Goal: Task Accomplishment & Management: Manage account settings

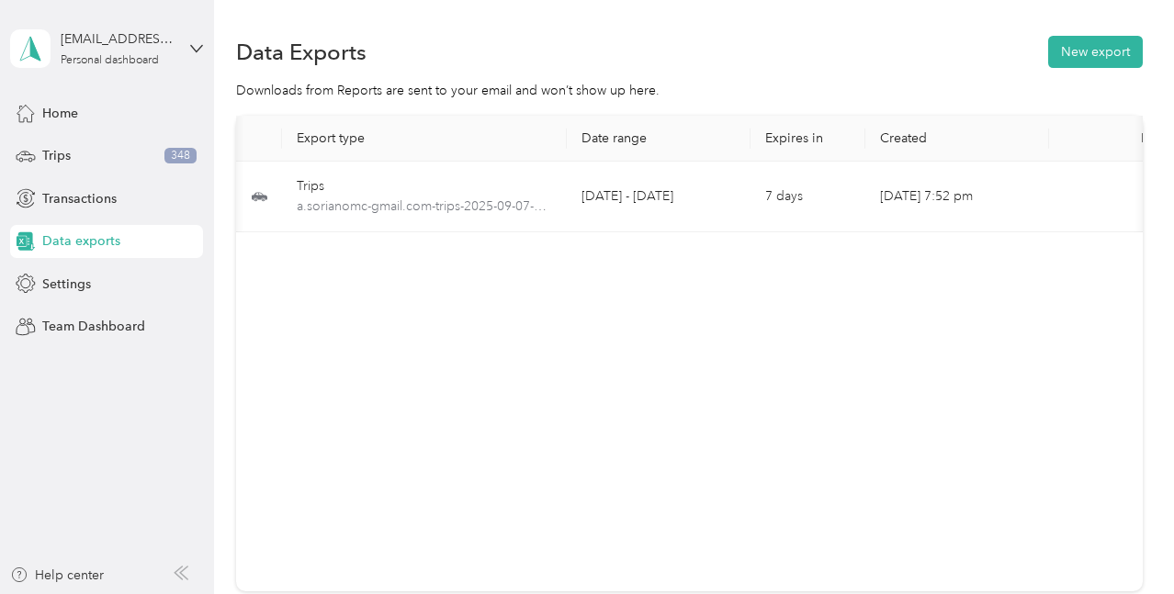
scroll to position [0, 95]
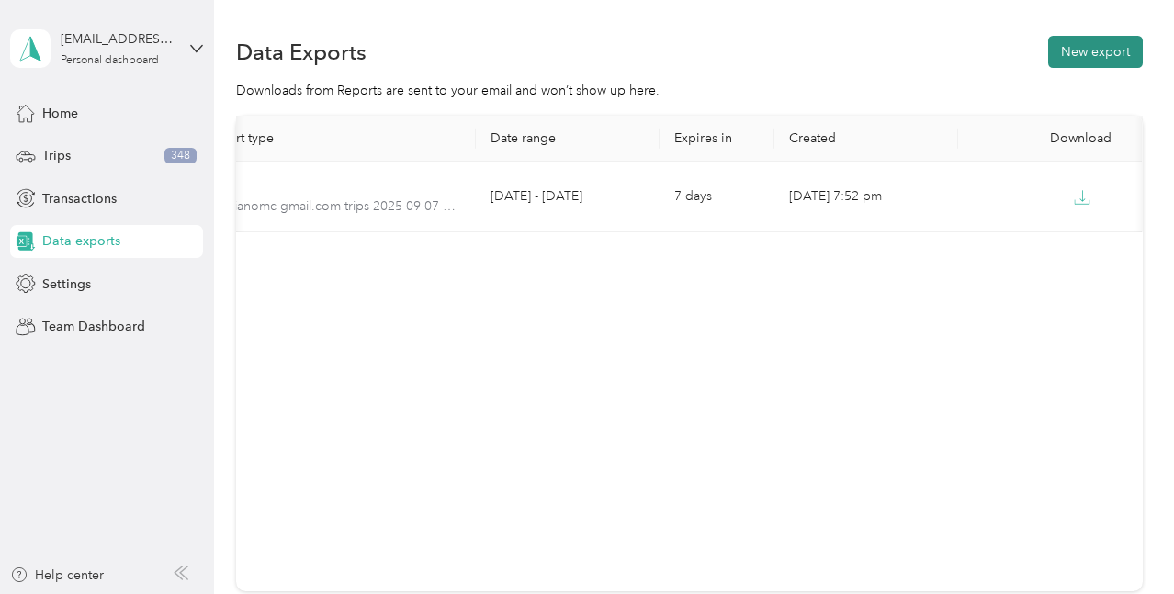
click at [1058, 60] on button "New export" at bounding box center [1095, 52] width 95 height 32
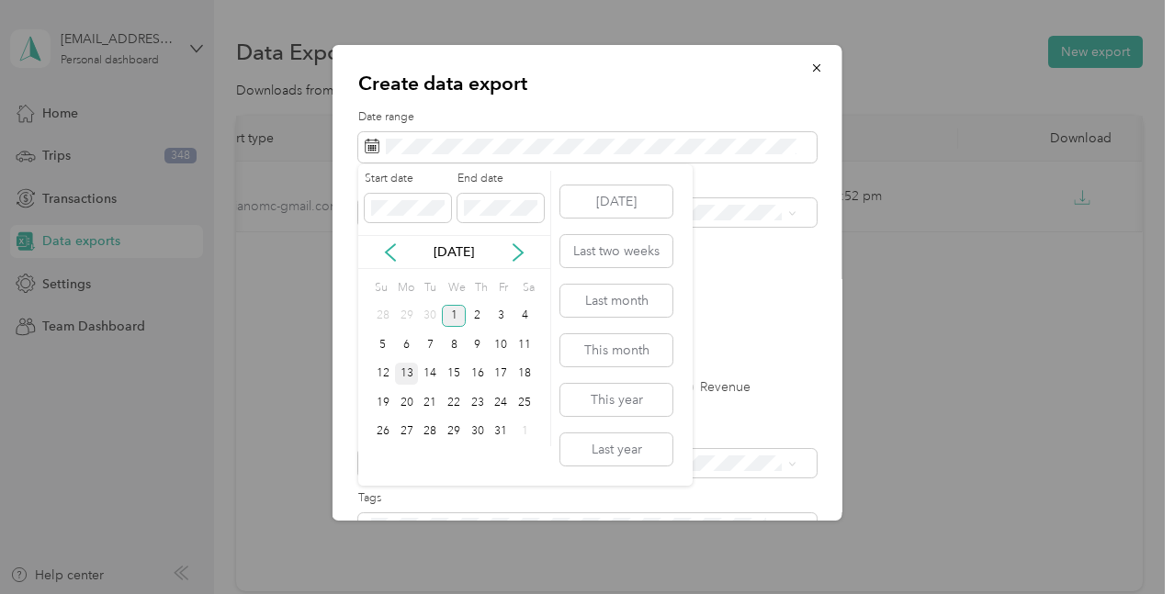
click at [403, 377] on div "13" at bounding box center [407, 374] width 24 height 23
click at [528, 379] on div "18" at bounding box center [525, 374] width 24 height 23
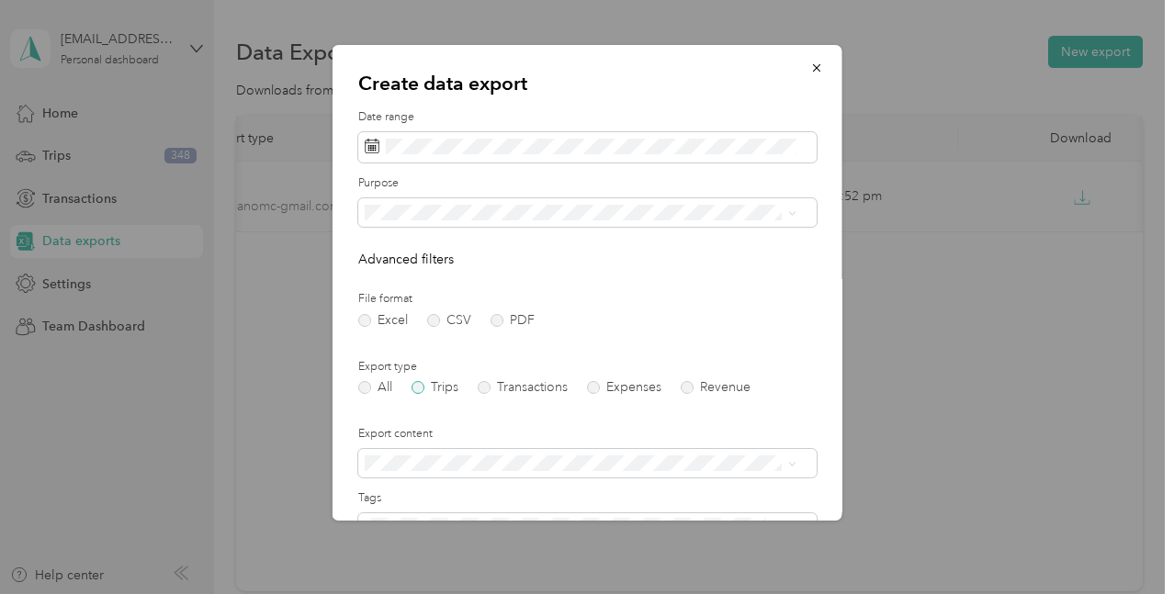
click at [448, 391] on label "Trips" at bounding box center [435, 387] width 47 height 13
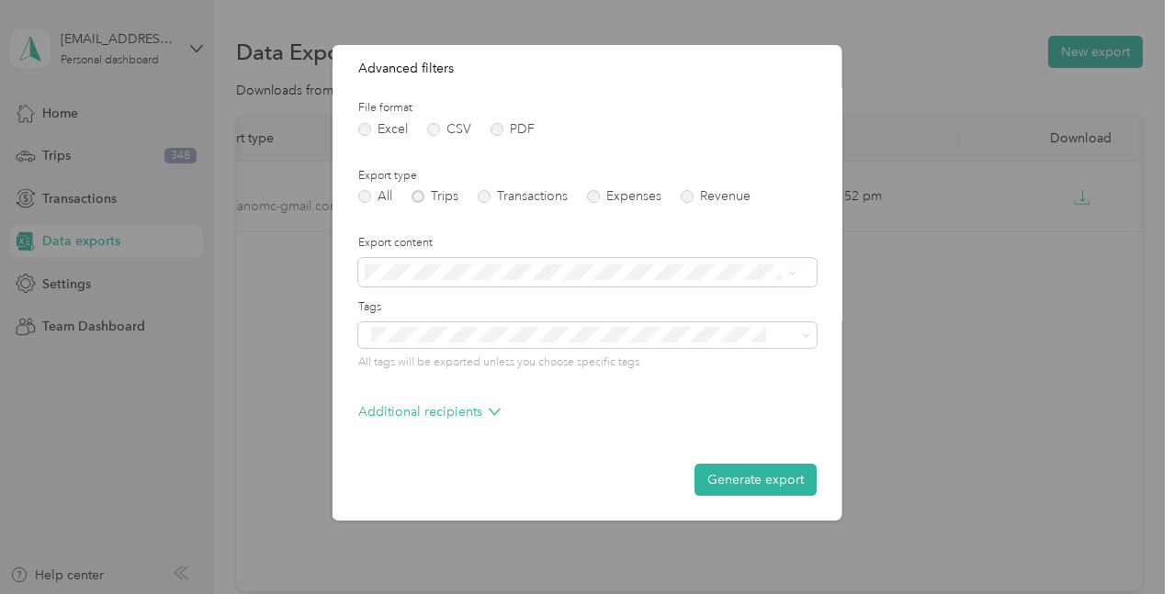
scroll to position [192, 0]
click at [775, 493] on button "Generate export" at bounding box center [756, 479] width 122 height 32
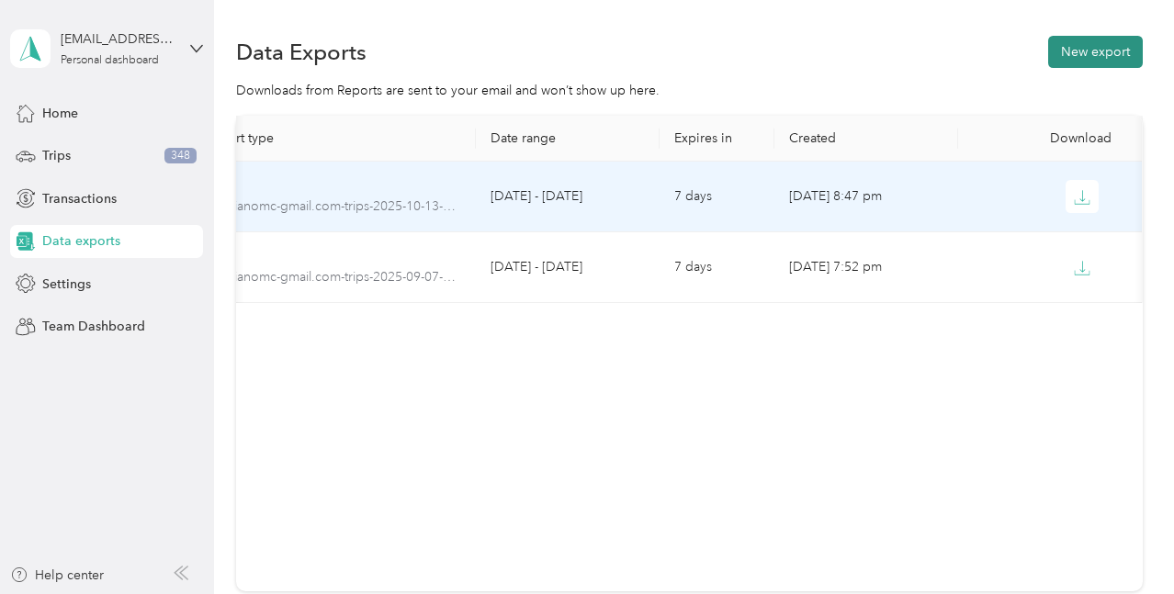
drag, startPoint x: 494, startPoint y: 206, endPoint x: 1094, endPoint y: 63, distance: 616.6
click at [1094, 63] on button "New export" at bounding box center [1095, 52] width 95 height 32
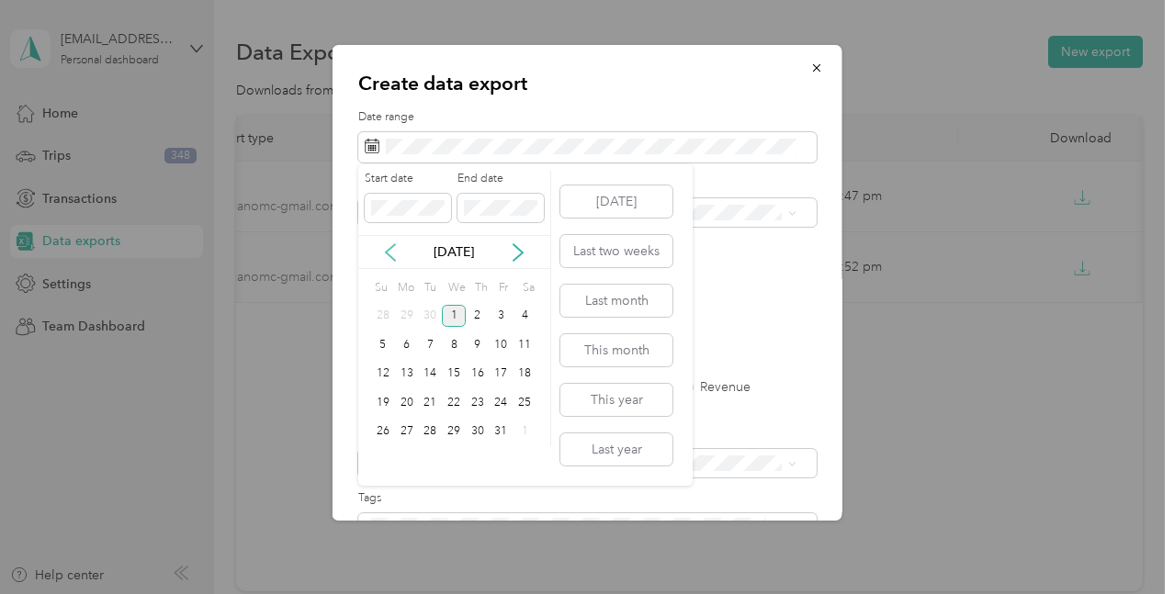
click at [384, 249] on icon at bounding box center [390, 252] width 18 height 18
click at [402, 370] on div "15" at bounding box center [407, 374] width 24 height 23
click at [532, 376] on div "20" at bounding box center [525, 374] width 24 height 23
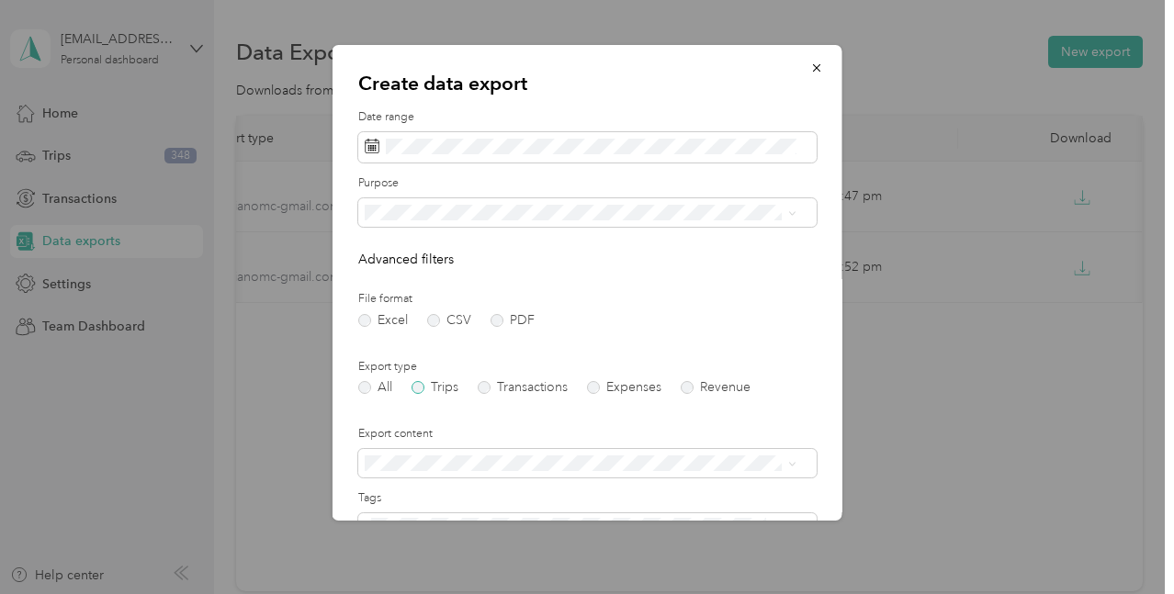
click at [447, 390] on label "Trips" at bounding box center [435, 387] width 47 height 13
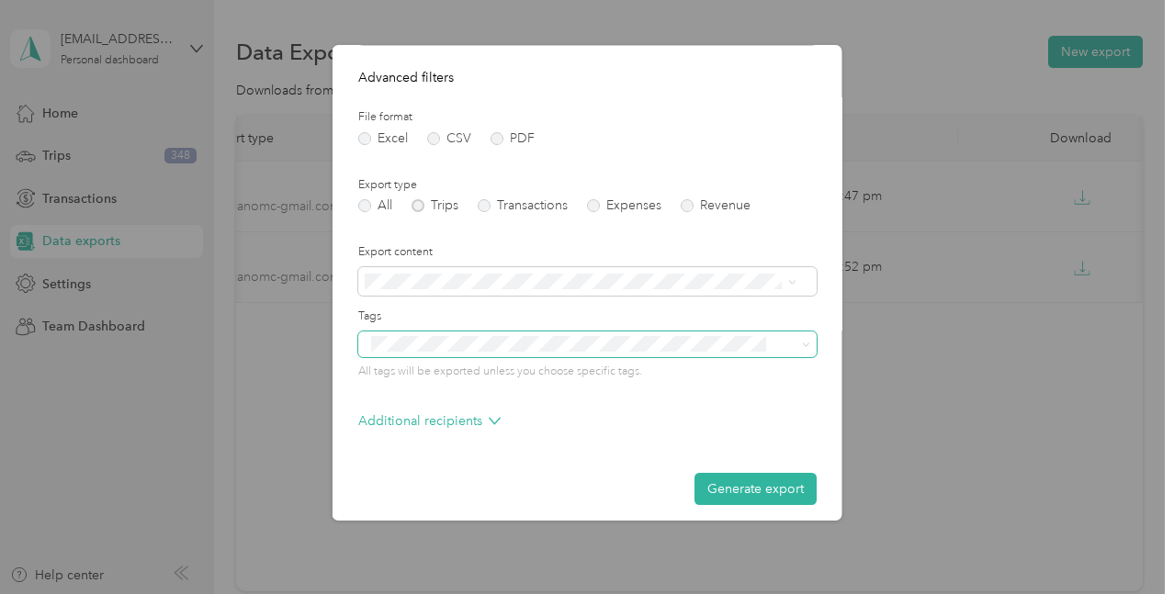
scroll to position [184, 0]
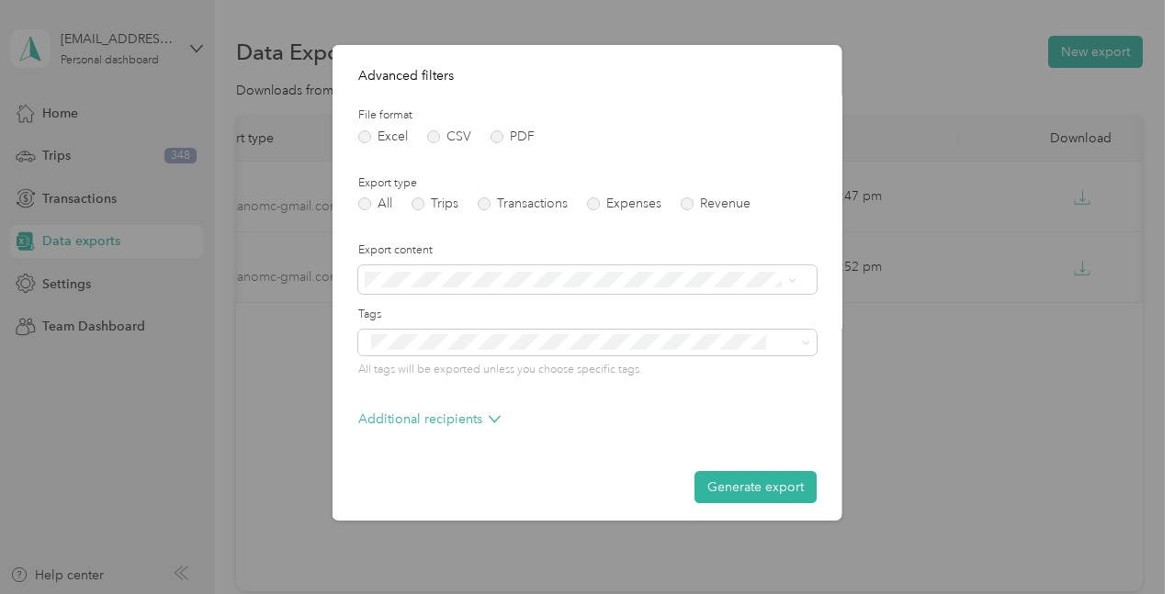
click at [757, 479] on button "Generate export" at bounding box center [756, 487] width 122 height 32
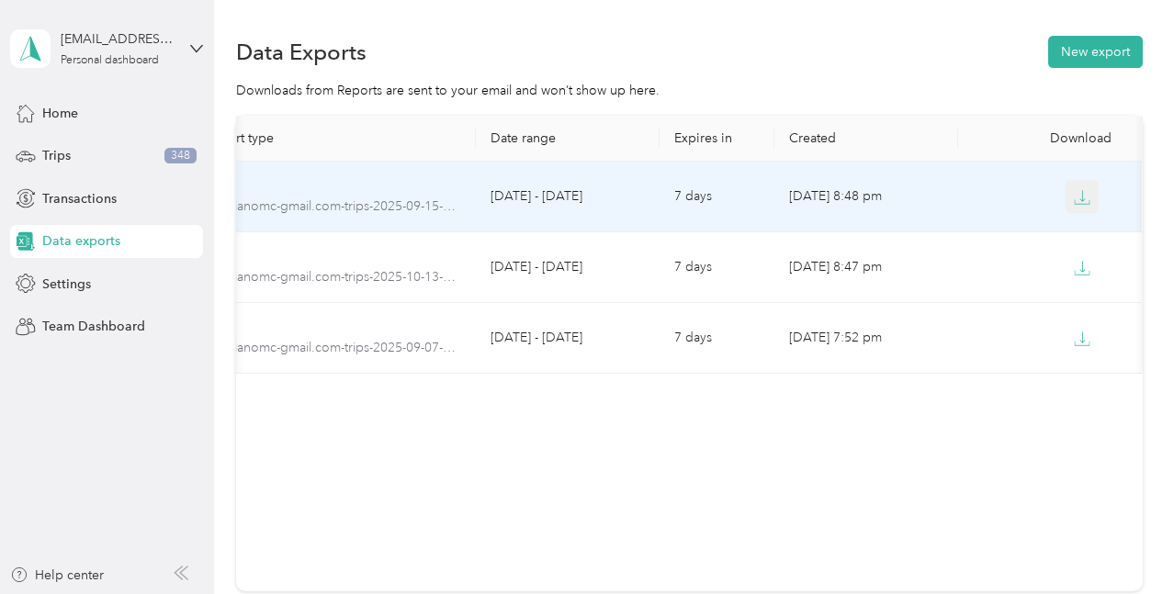
click at [1087, 206] on button "button" at bounding box center [1082, 196] width 33 height 33
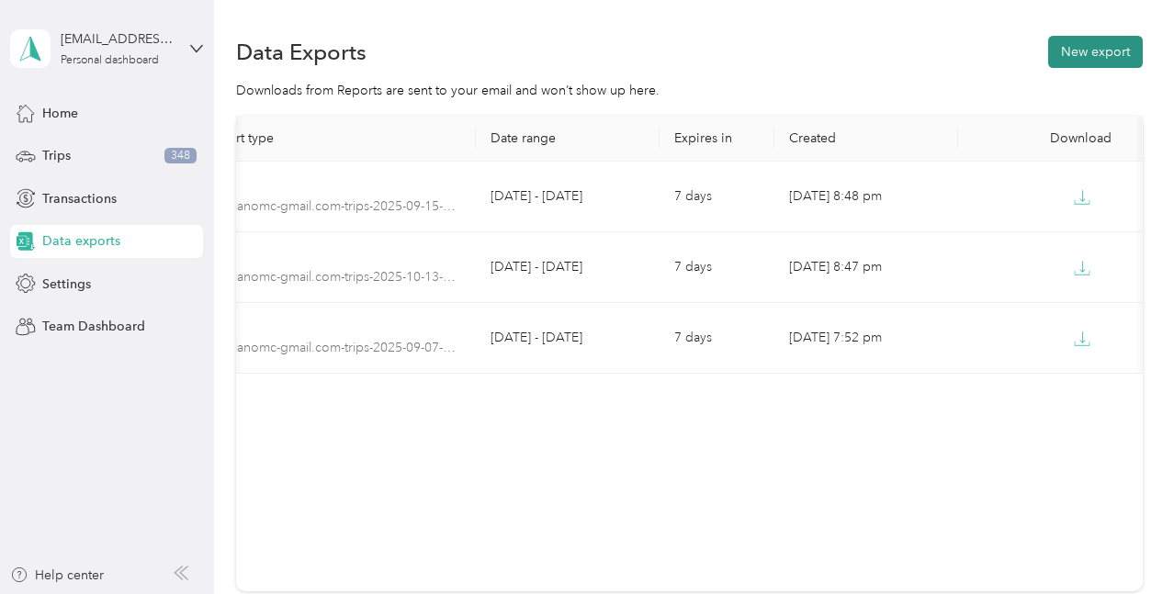
click at [1094, 66] on button "New export" at bounding box center [1095, 52] width 95 height 32
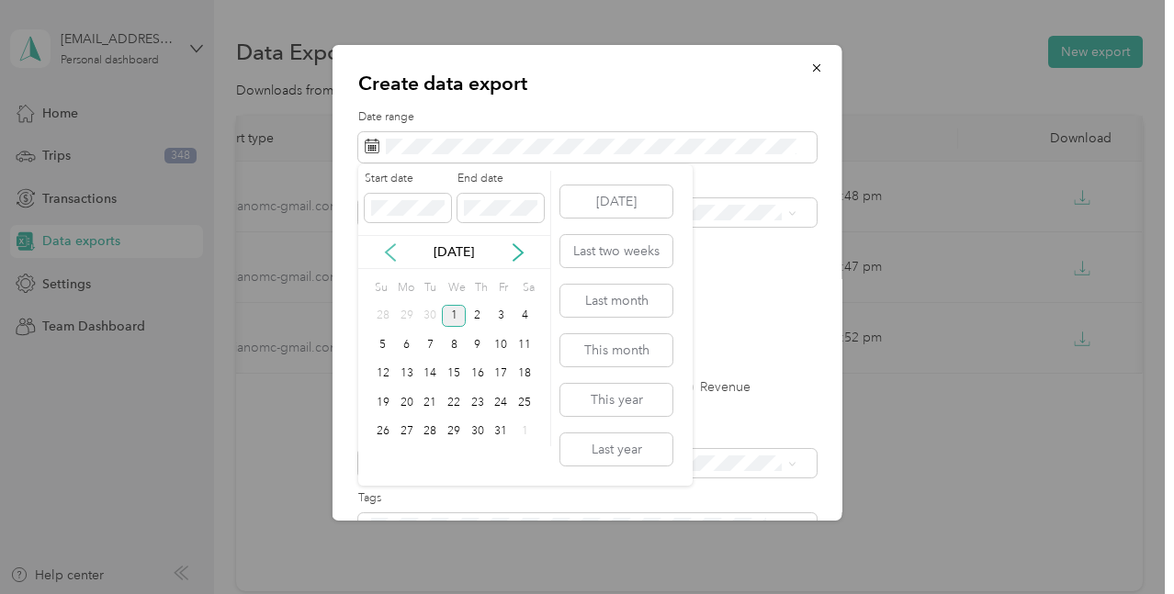
click at [387, 249] on icon at bounding box center [390, 252] width 18 height 18
click at [400, 405] on div "22" at bounding box center [407, 402] width 24 height 23
click at [530, 408] on div "27" at bounding box center [525, 402] width 24 height 23
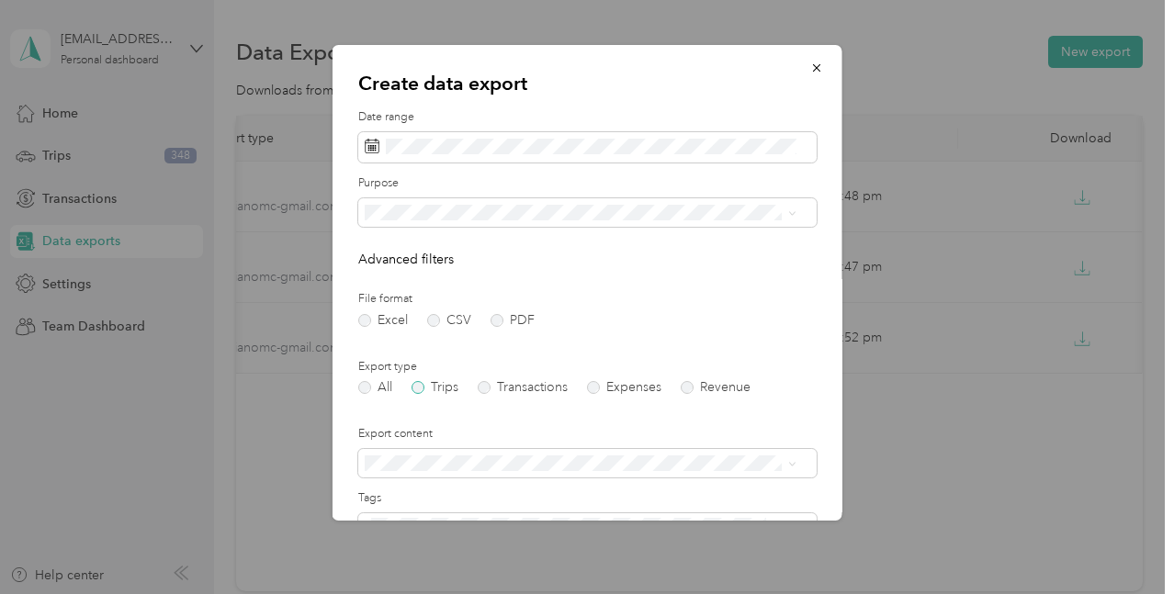
click at [447, 385] on label "Trips" at bounding box center [435, 387] width 47 height 13
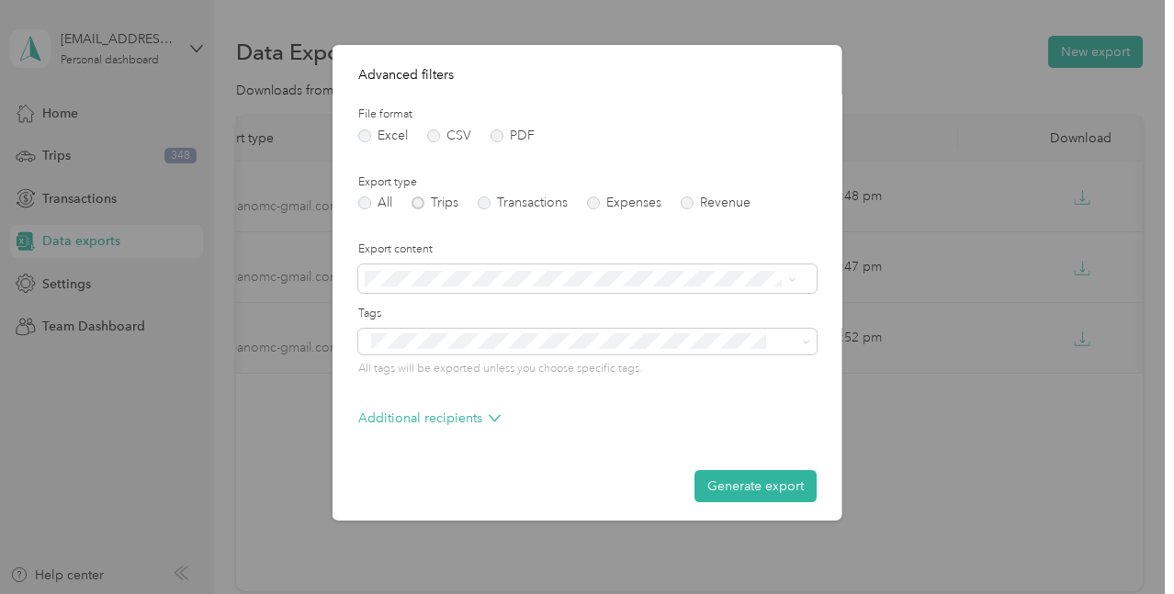
scroll to position [192, 0]
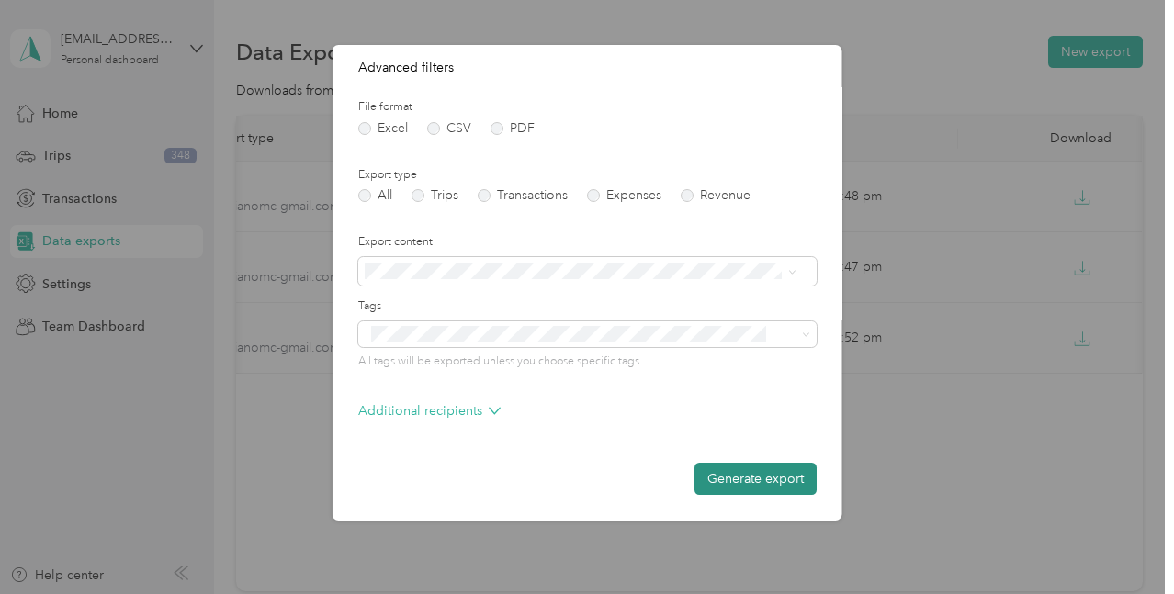
click at [764, 483] on button "Generate export" at bounding box center [756, 479] width 122 height 32
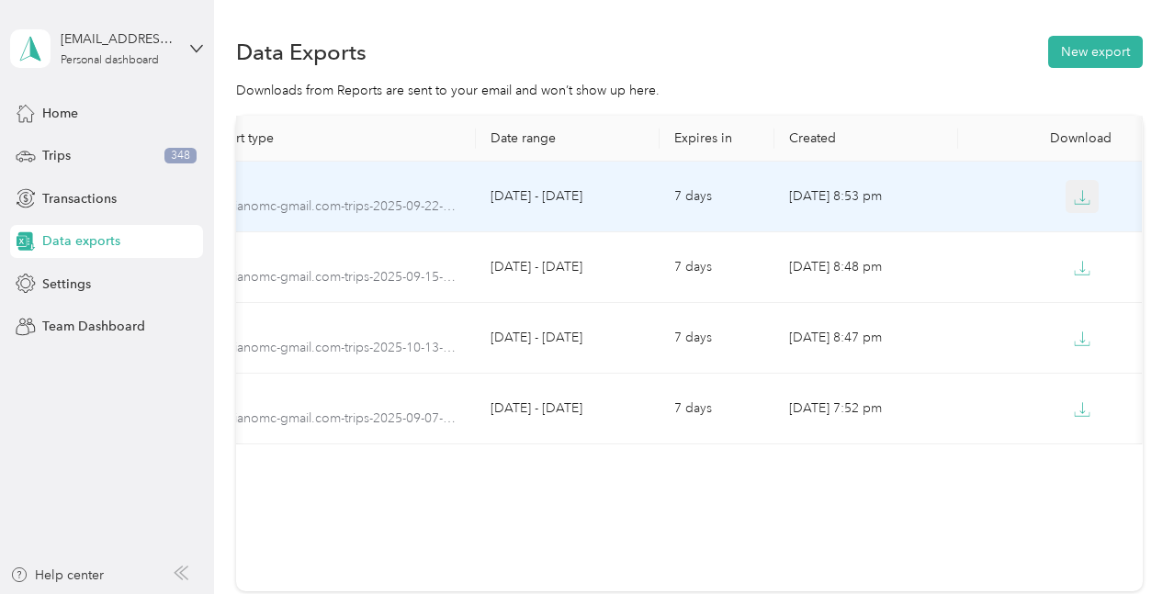
click at [1074, 198] on icon "button" at bounding box center [1082, 197] width 17 height 17
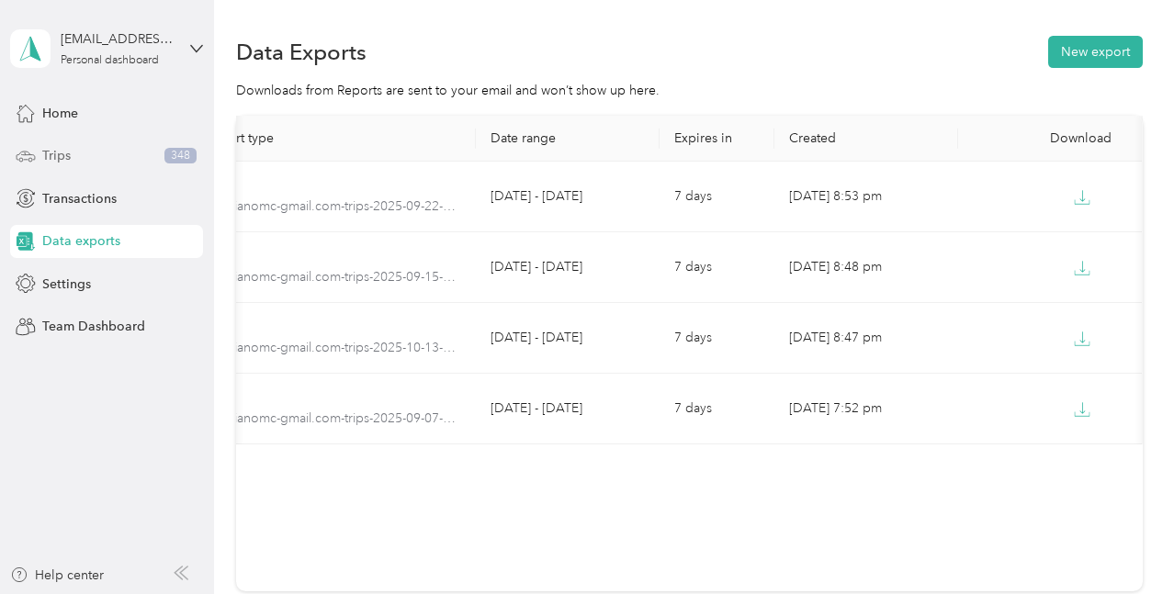
click at [51, 160] on span "Trips" at bounding box center [56, 155] width 28 height 19
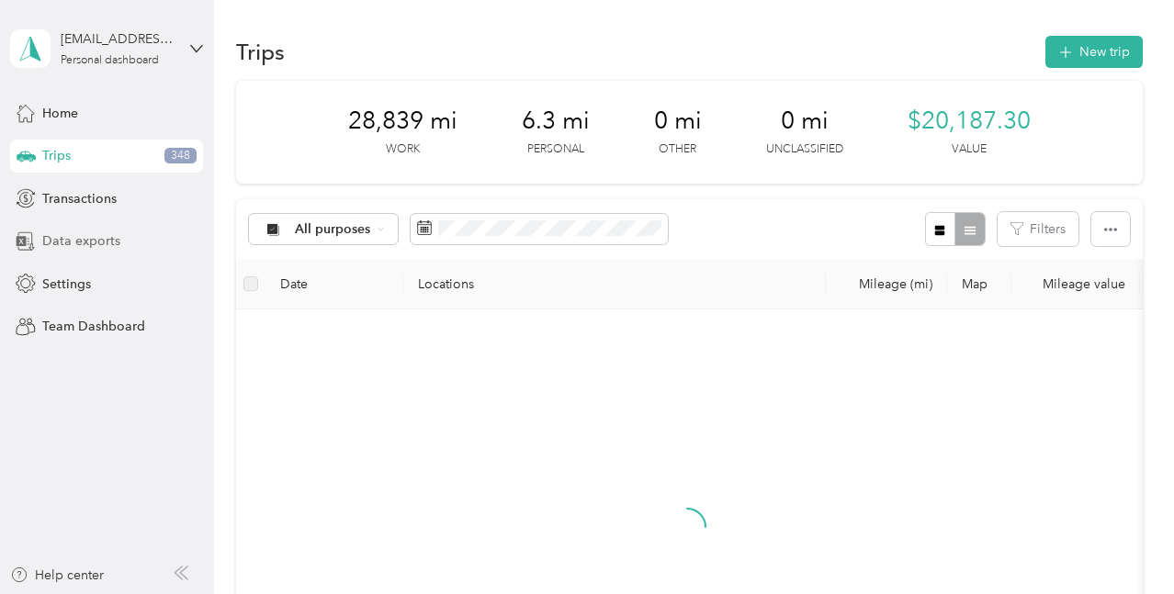
click at [88, 243] on span "Data exports" at bounding box center [81, 241] width 78 height 19
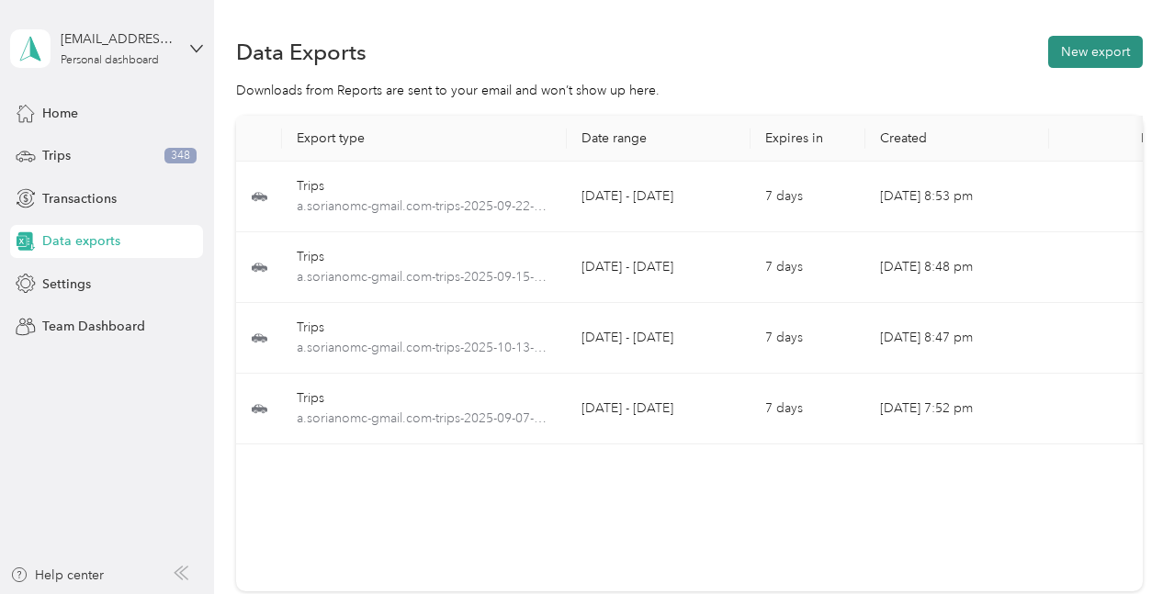
click at [1105, 62] on button "New export" at bounding box center [1095, 52] width 95 height 32
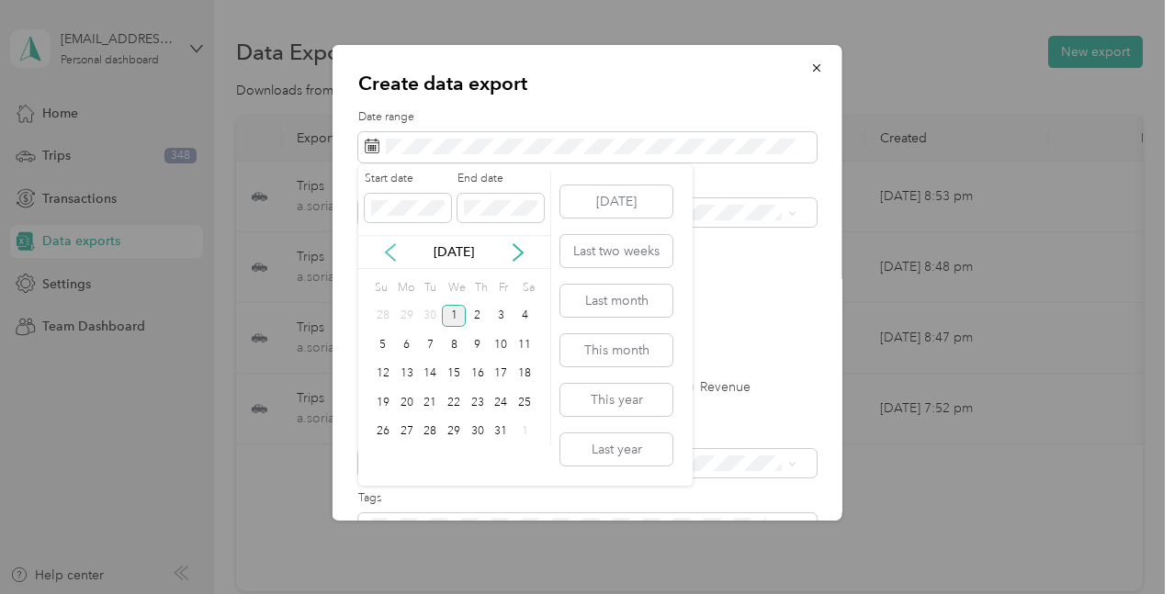
click at [391, 254] on icon at bounding box center [390, 252] width 18 height 18
click at [383, 438] on div "28" at bounding box center [383, 432] width 24 height 23
click at [524, 437] on div "4" at bounding box center [525, 432] width 24 height 23
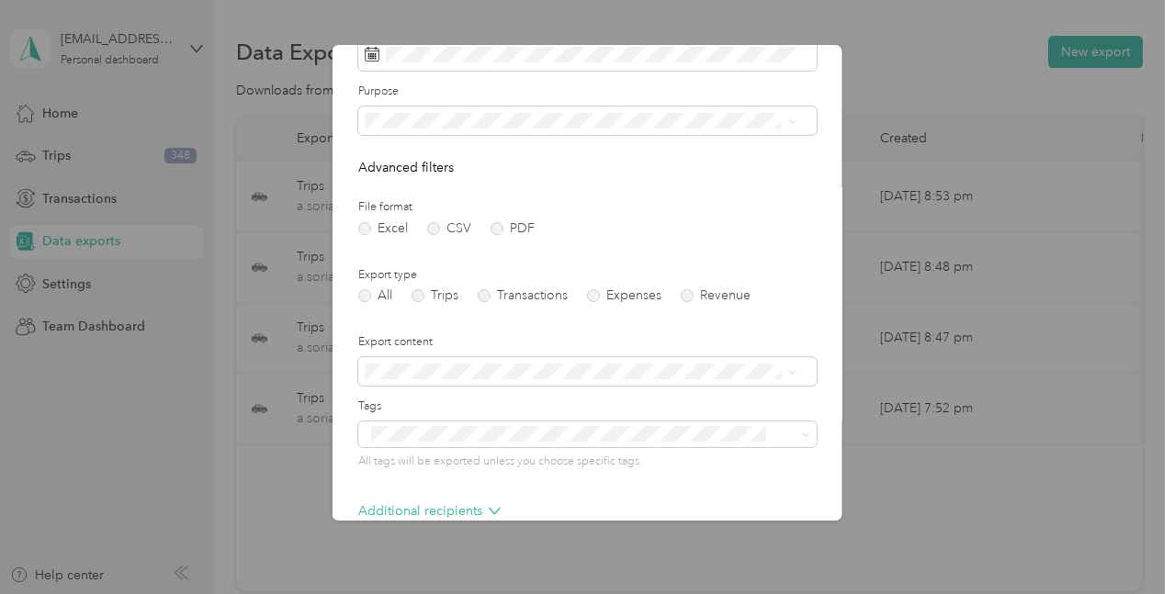
scroll to position [192, 0]
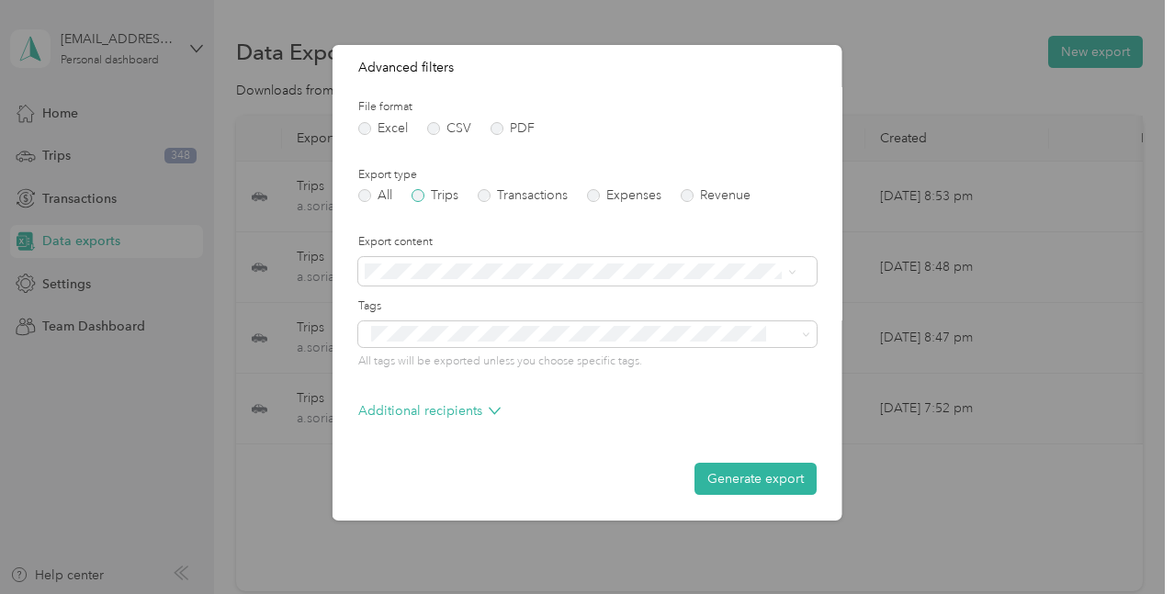
click at [449, 202] on label "Trips" at bounding box center [435, 195] width 47 height 13
click at [747, 477] on button "Generate export" at bounding box center [756, 479] width 122 height 32
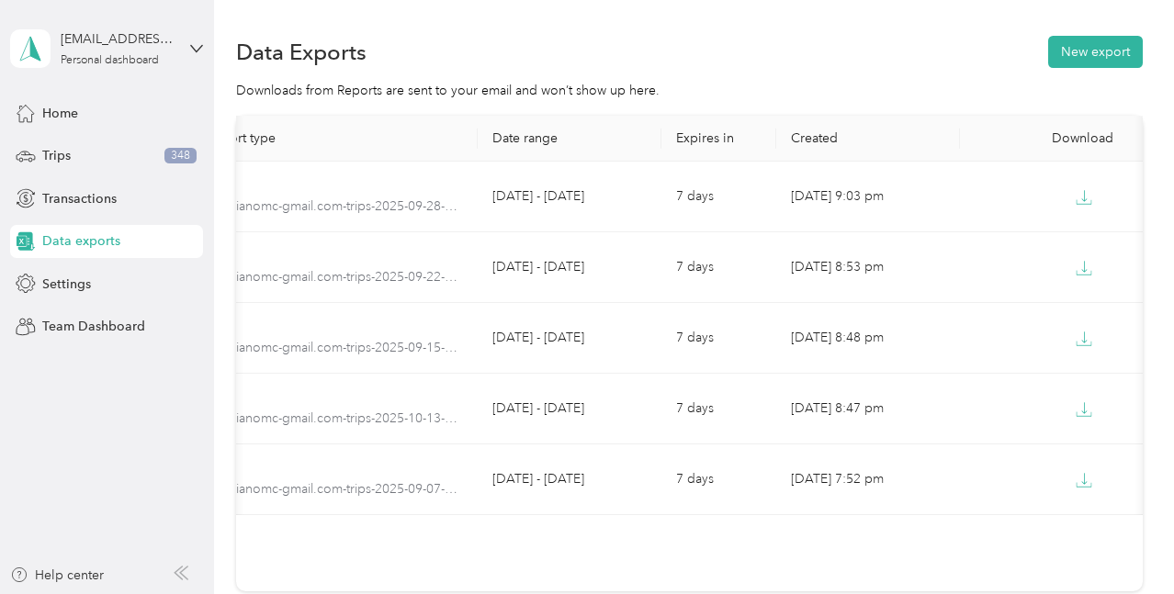
scroll to position [0, 89]
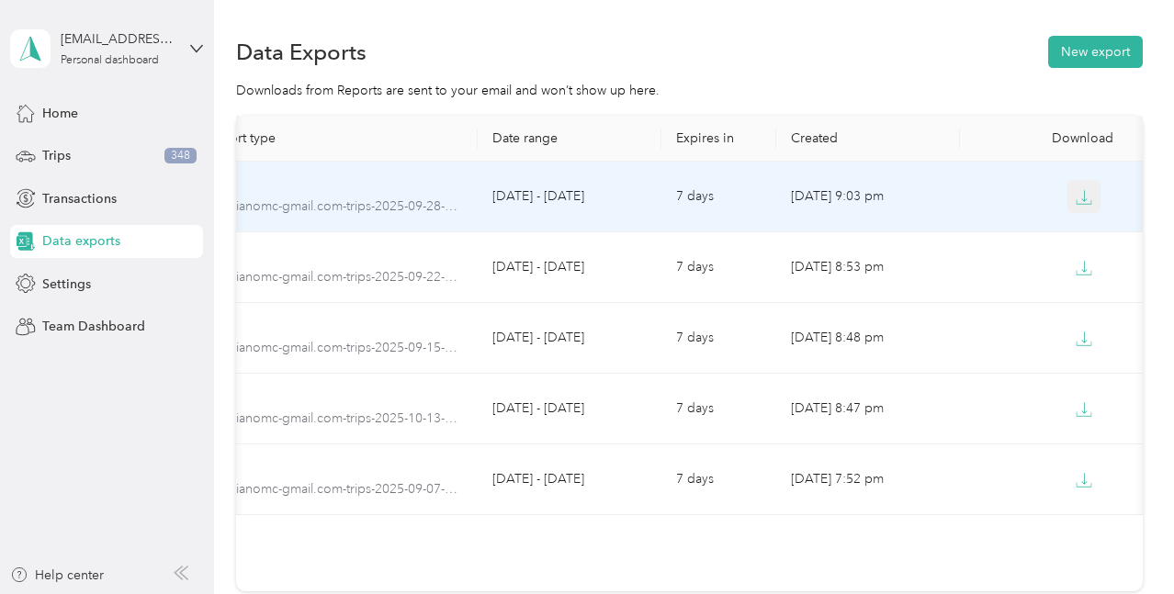
click at [1083, 196] on icon "button" at bounding box center [1084, 197] width 17 height 17
click at [1082, 202] on icon "button" at bounding box center [1084, 197] width 17 height 17
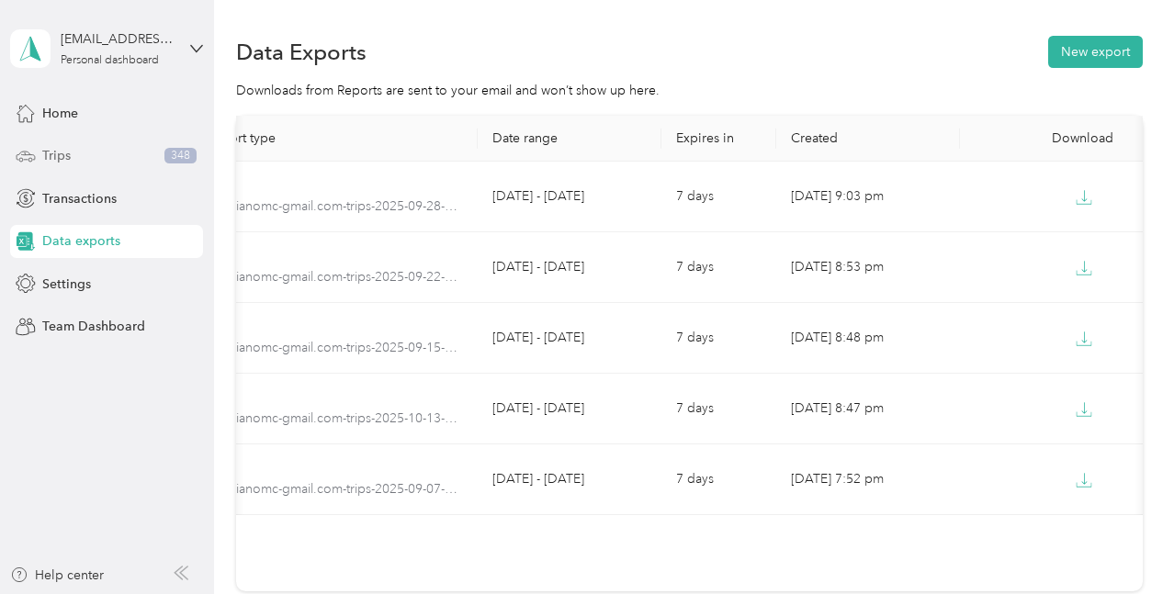
click at [46, 152] on span "Trips" at bounding box center [56, 155] width 28 height 19
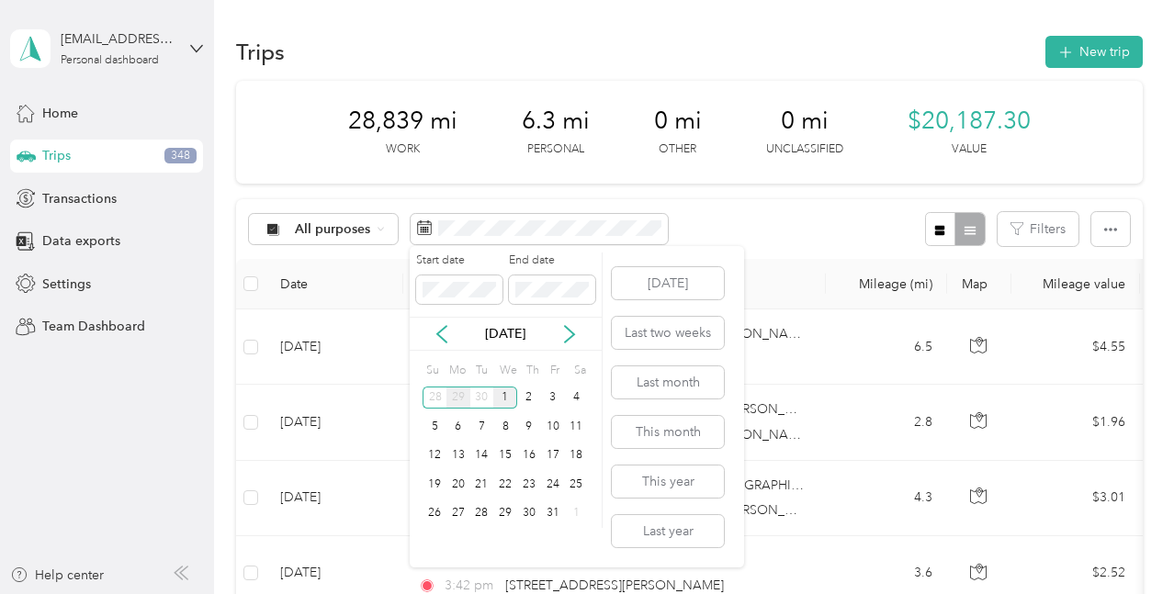
click at [456, 400] on div "29" at bounding box center [459, 398] width 24 height 23
click at [456, 401] on div "1" at bounding box center [459, 398] width 24 height 23
click at [443, 335] on icon at bounding box center [442, 334] width 18 height 18
click at [433, 515] on div "28" at bounding box center [435, 514] width 24 height 23
click at [451, 512] on div "29" at bounding box center [459, 514] width 24 height 23
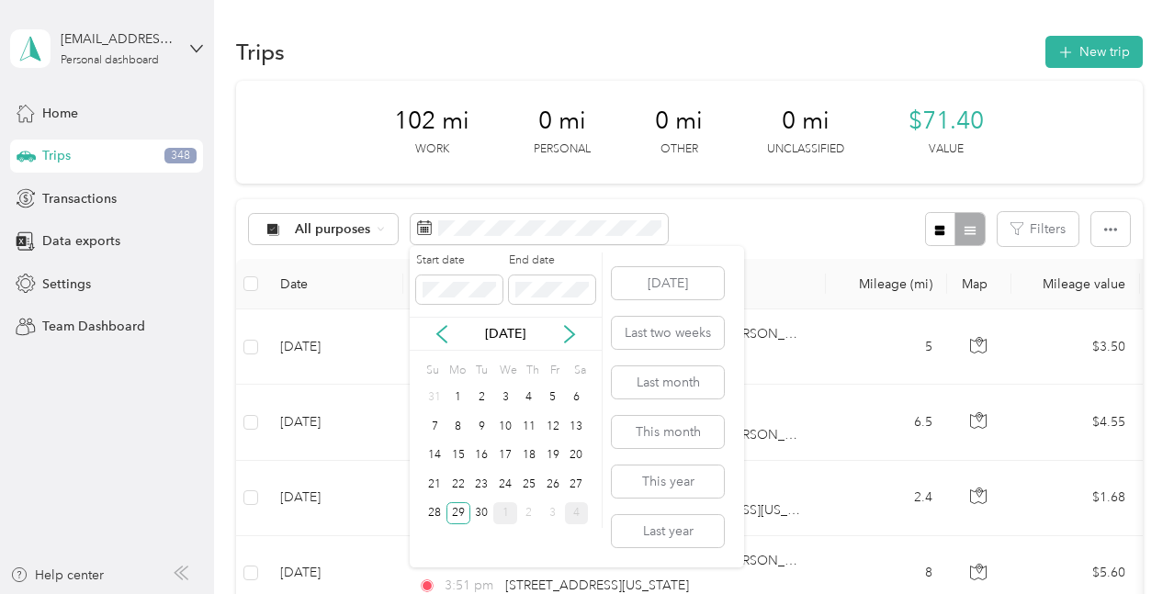
click at [573, 511] on div "4" at bounding box center [577, 514] width 24 height 23
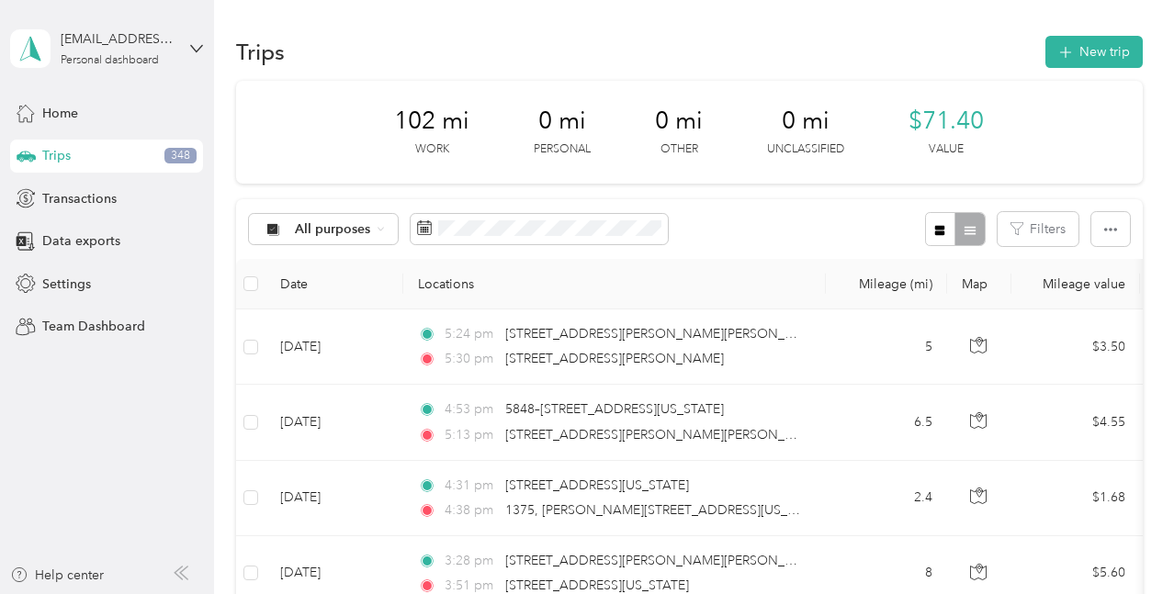
click at [57, 151] on span "Trips" at bounding box center [56, 155] width 28 height 19
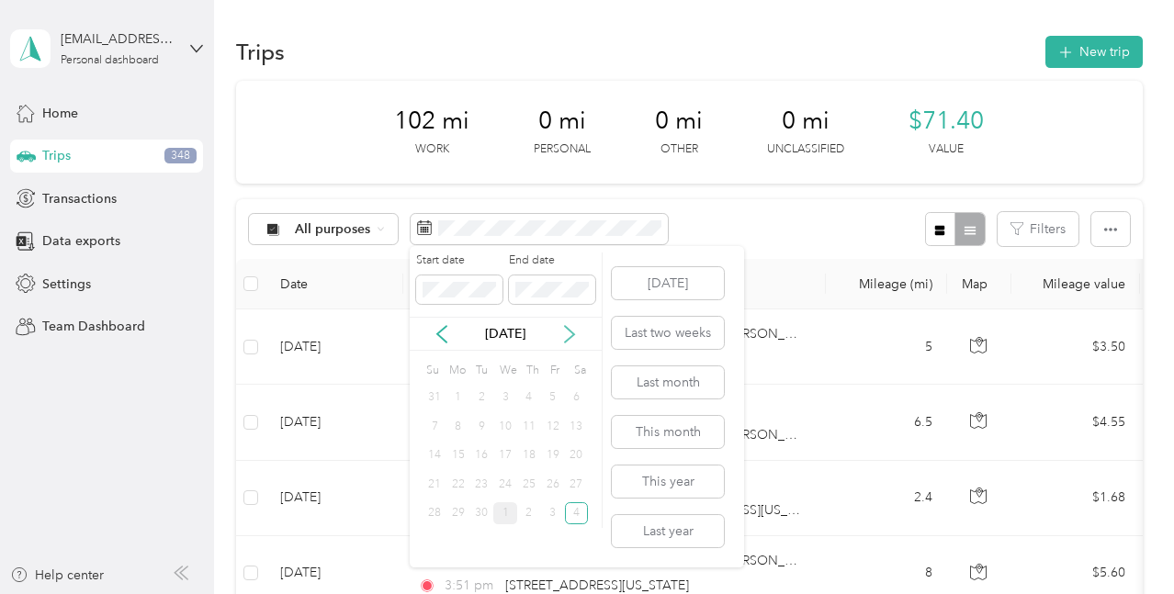
click at [566, 334] on icon at bounding box center [569, 334] width 18 height 18
click at [438, 335] on icon at bounding box center [441, 334] width 9 height 17
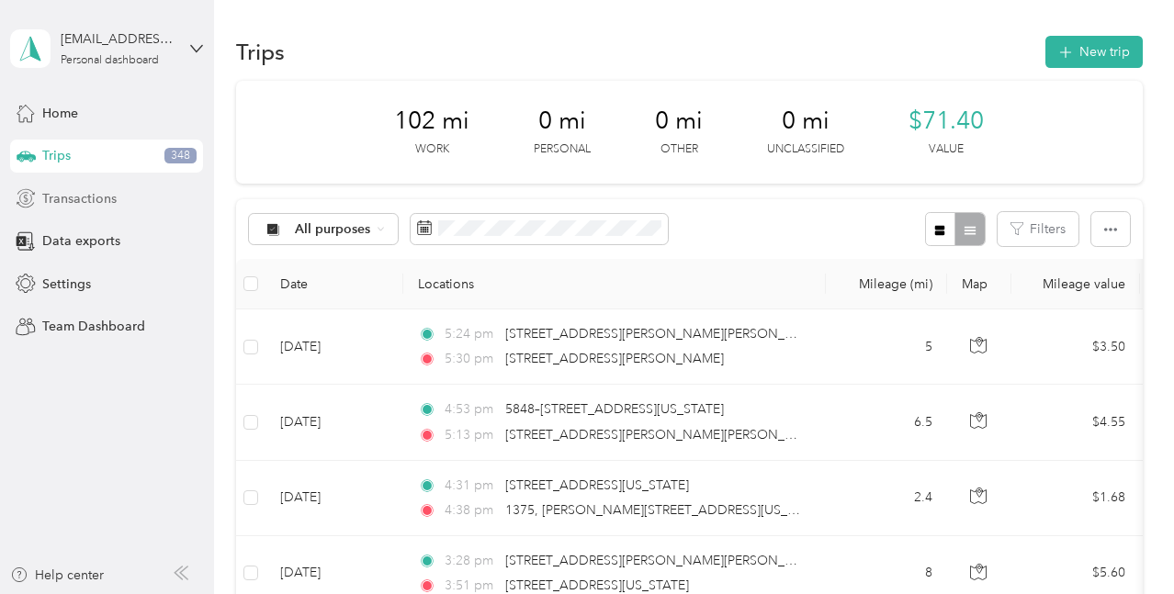
click at [69, 195] on span "Transactions" at bounding box center [79, 198] width 74 height 19
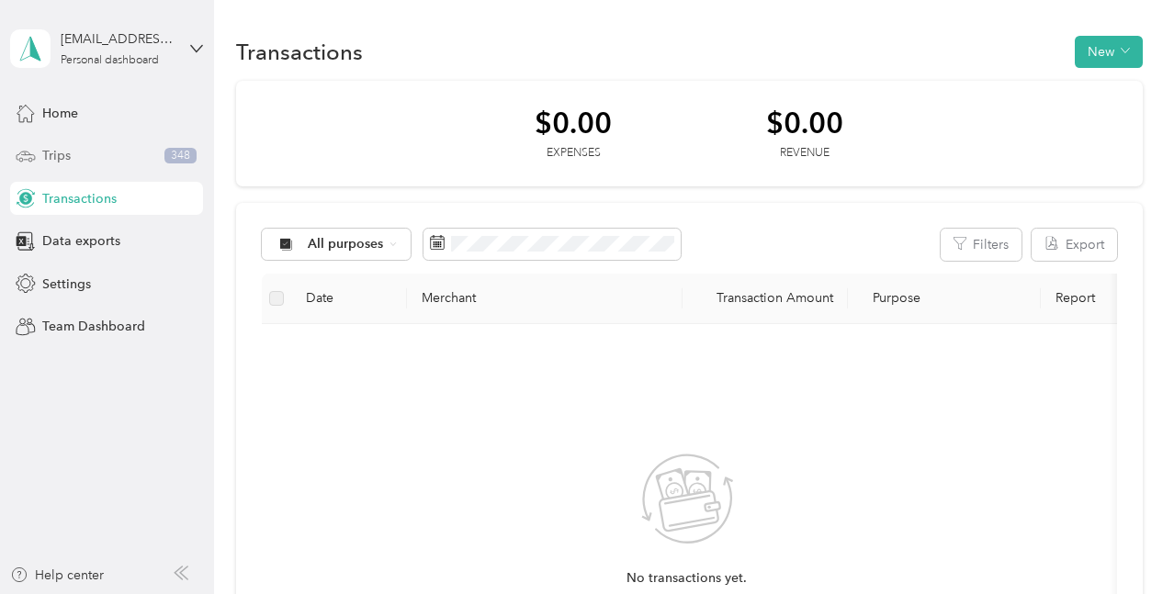
click at [62, 159] on span "Trips" at bounding box center [56, 155] width 28 height 19
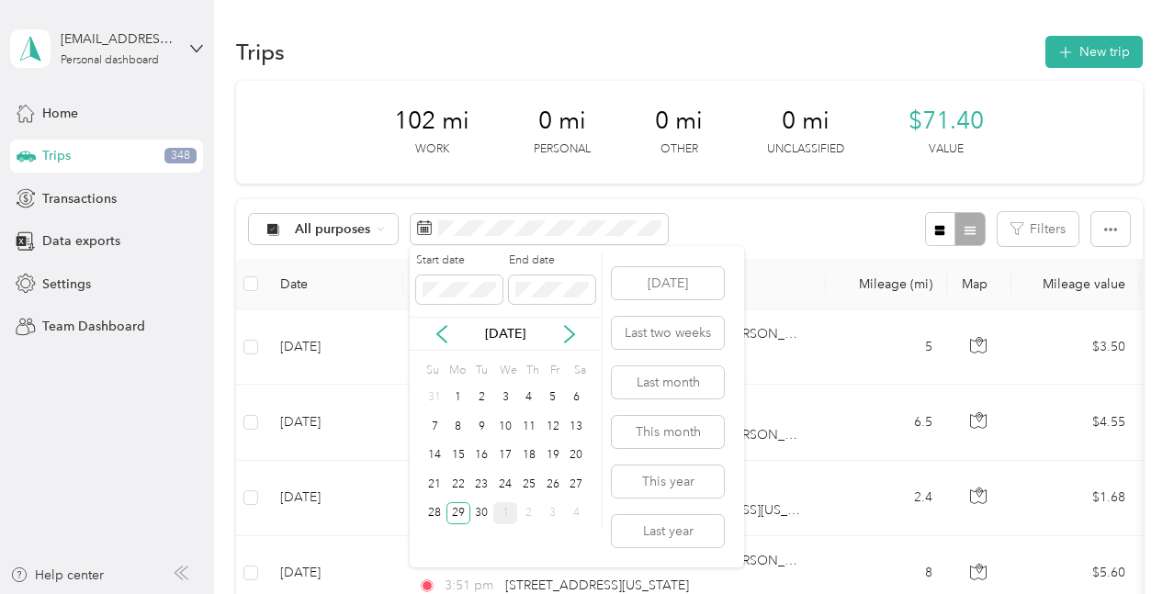
click at [508, 521] on div "1" at bounding box center [505, 514] width 24 height 23
click at [437, 334] on icon at bounding box center [441, 334] width 9 height 17
click at [479, 519] on div "30" at bounding box center [482, 514] width 24 height 23
click at [478, 521] on div "30" at bounding box center [482, 514] width 24 height 23
click at [475, 508] on div "30" at bounding box center [482, 514] width 24 height 23
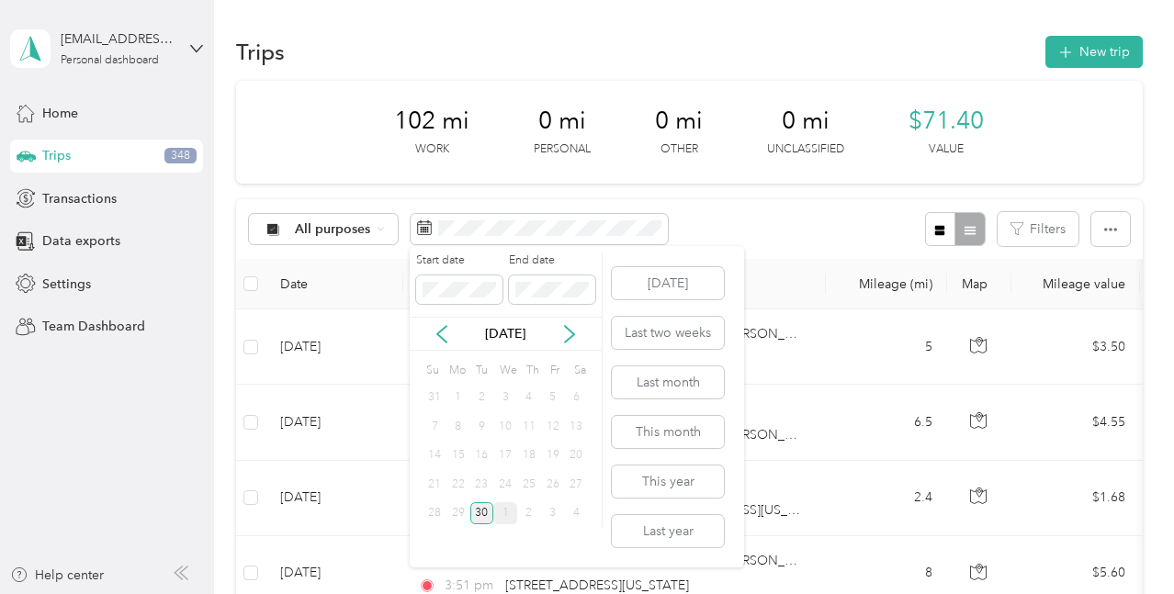
click at [477, 516] on div "30" at bounding box center [482, 514] width 24 height 23
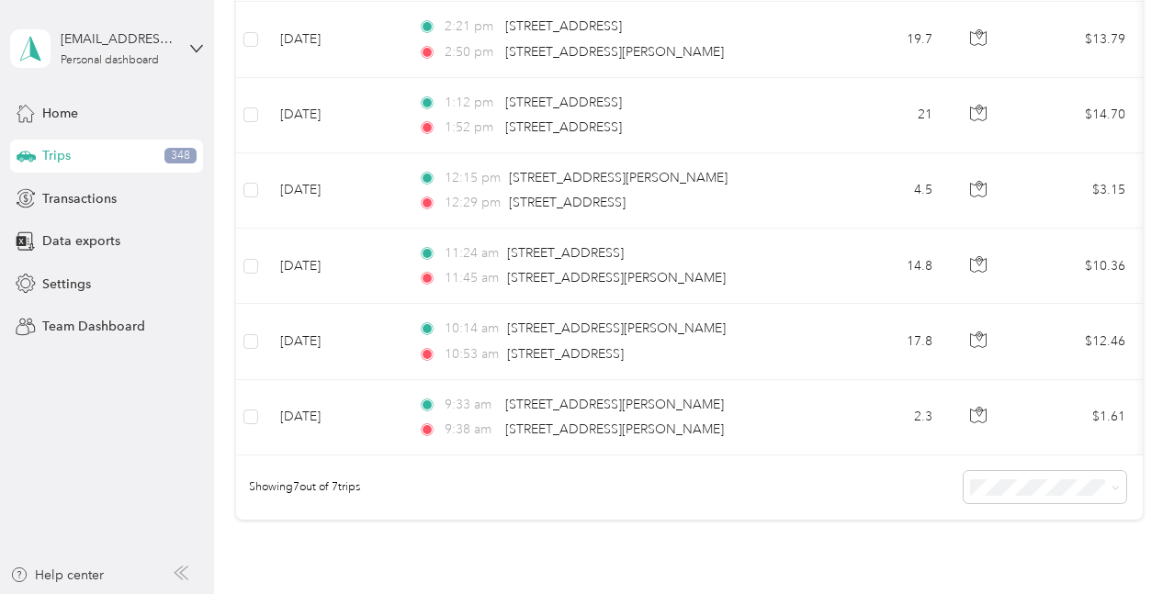
scroll to position [92, 0]
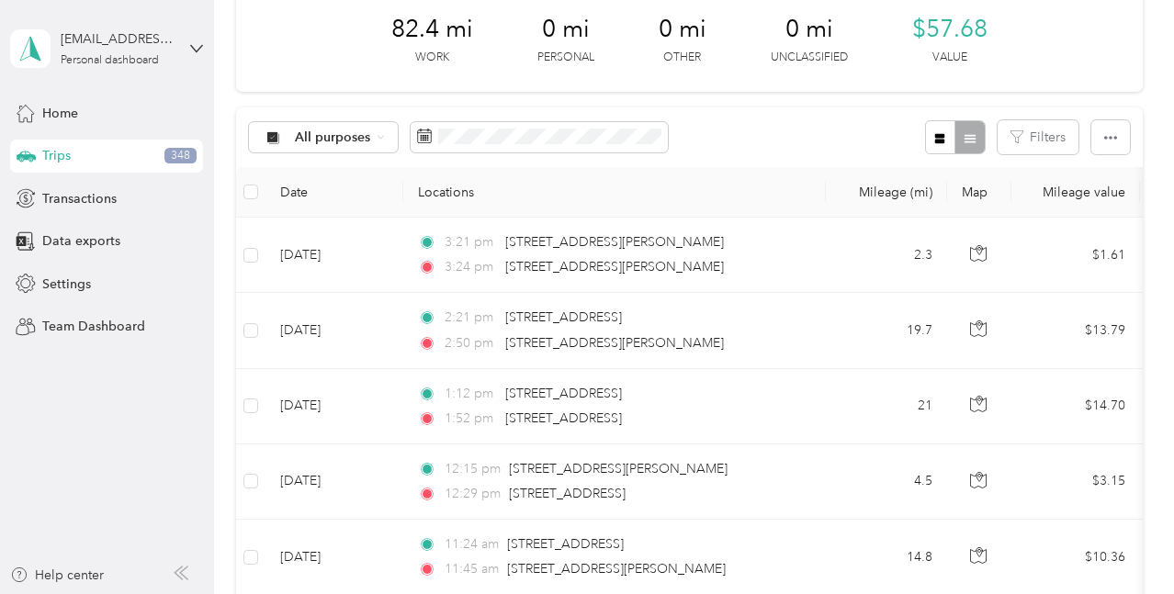
click at [941, 136] on icon "button" at bounding box center [940, 138] width 10 height 10
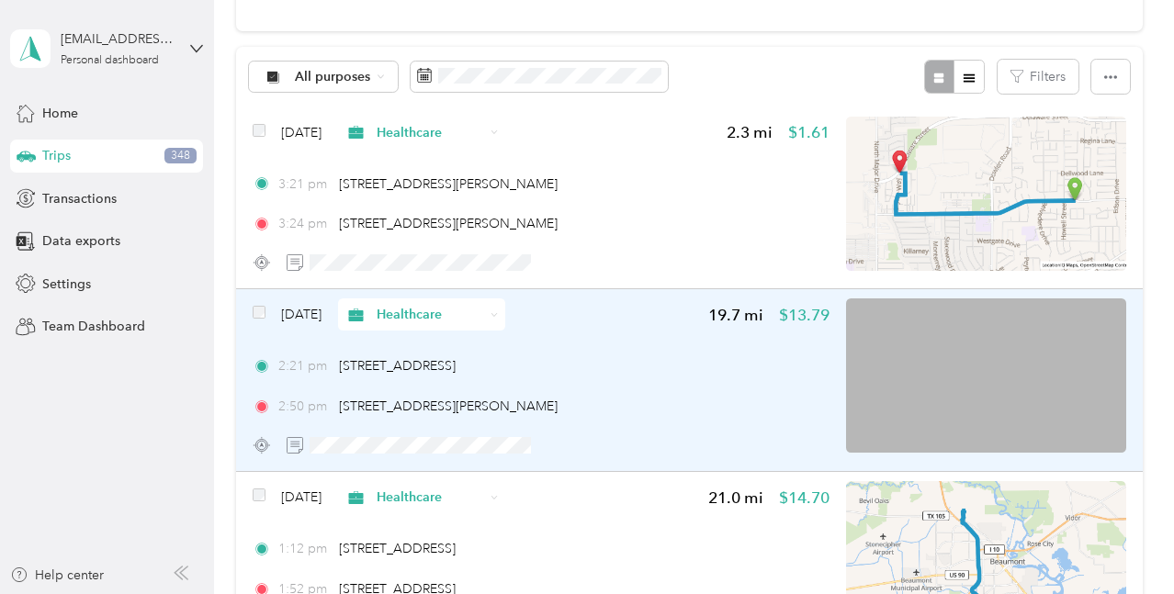
scroll to position [184, 0]
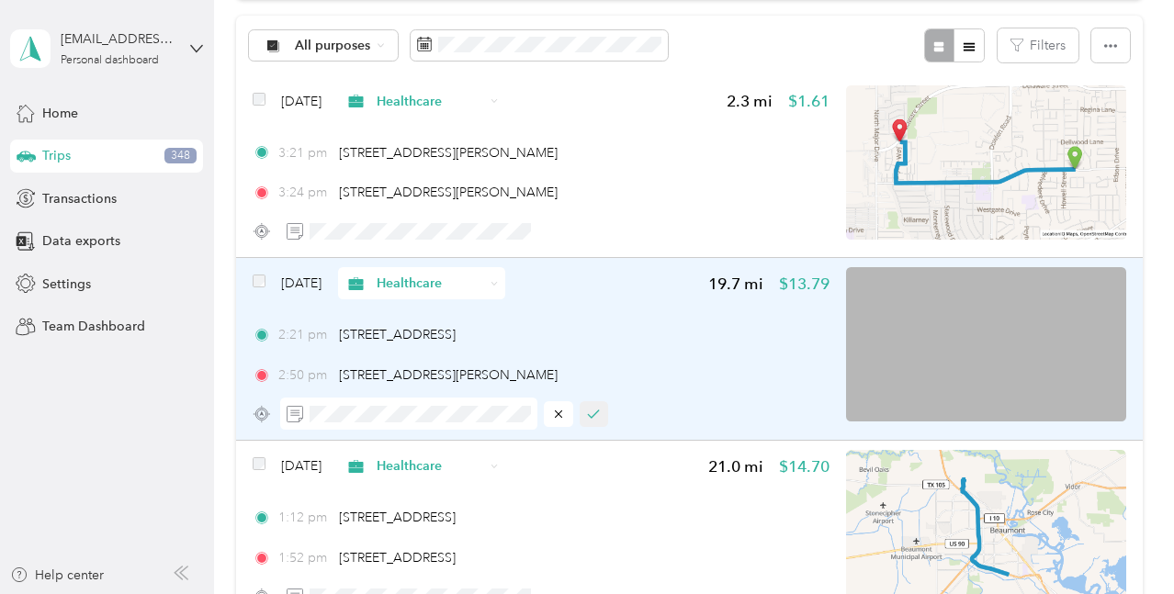
click at [600, 414] on icon "button" at bounding box center [593, 414] width 13 height 13
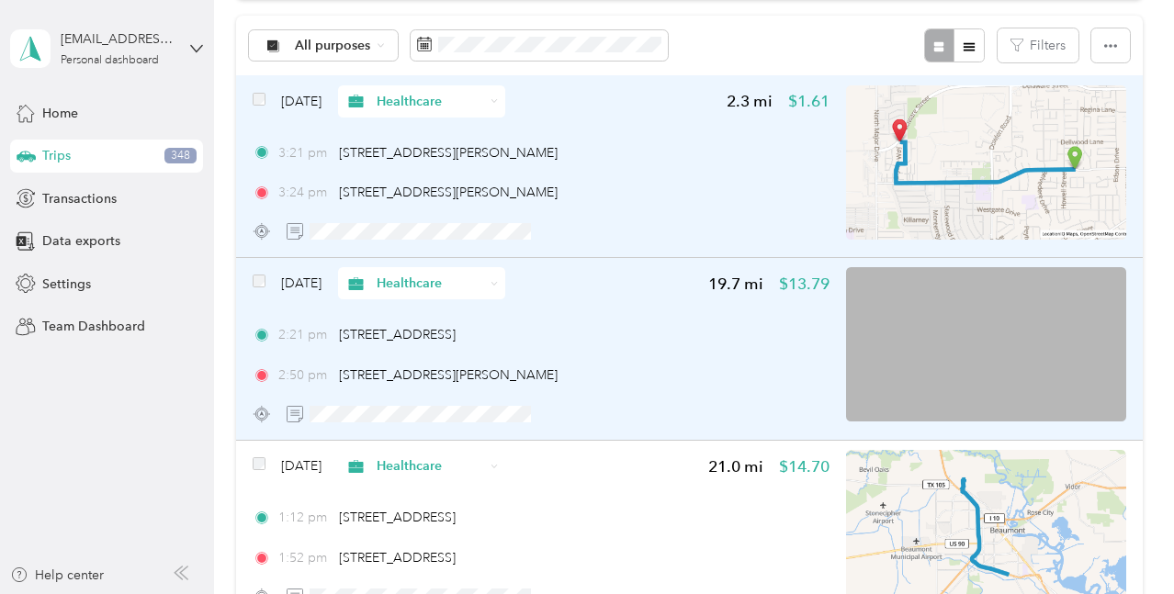
scroll to position [0, 0]
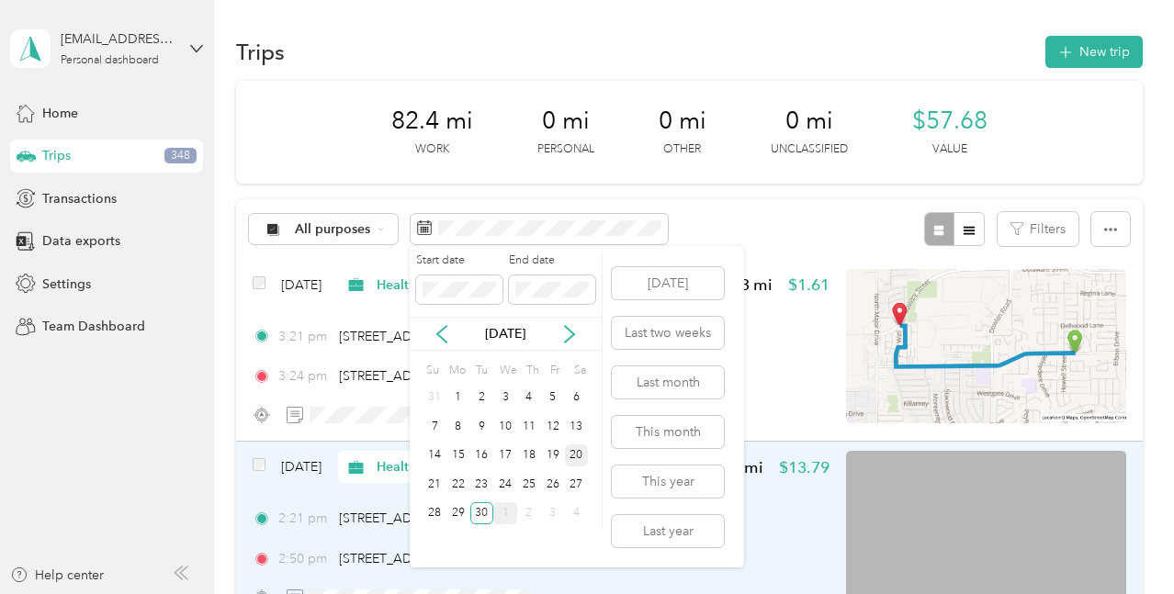
click at [573, 457] on div "20" at bounding box center [577, 456] width 24 height 23
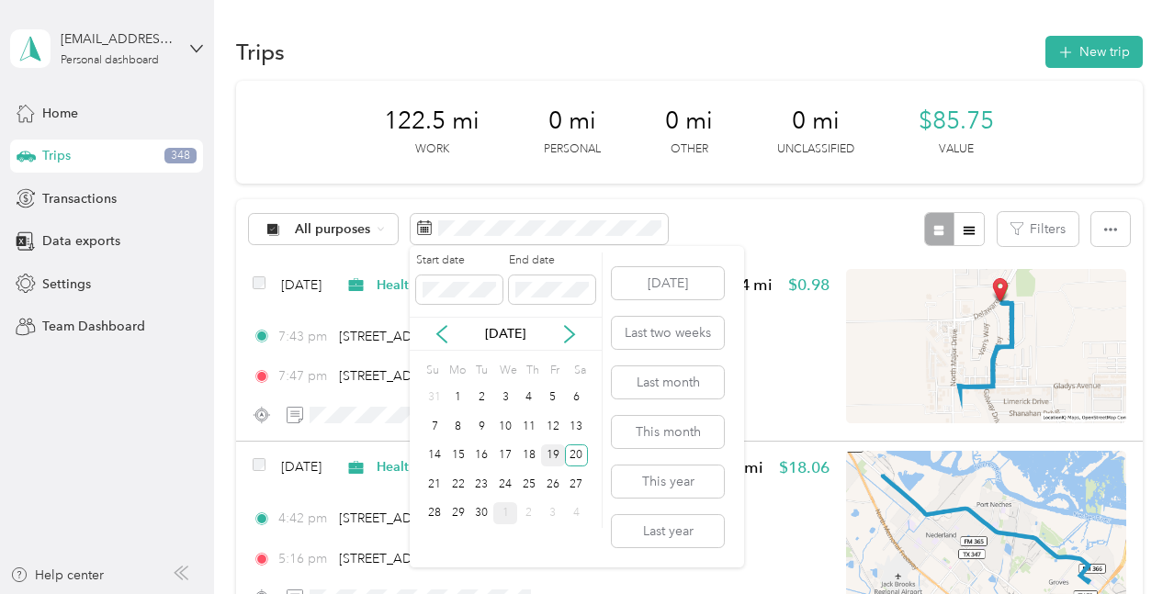
click at [553, 455] on div "19" at bounding box center [553, 456] width 24 height 23
click at [554, 456] on div "19" at bounding box center [553, 456] width 24 height 23
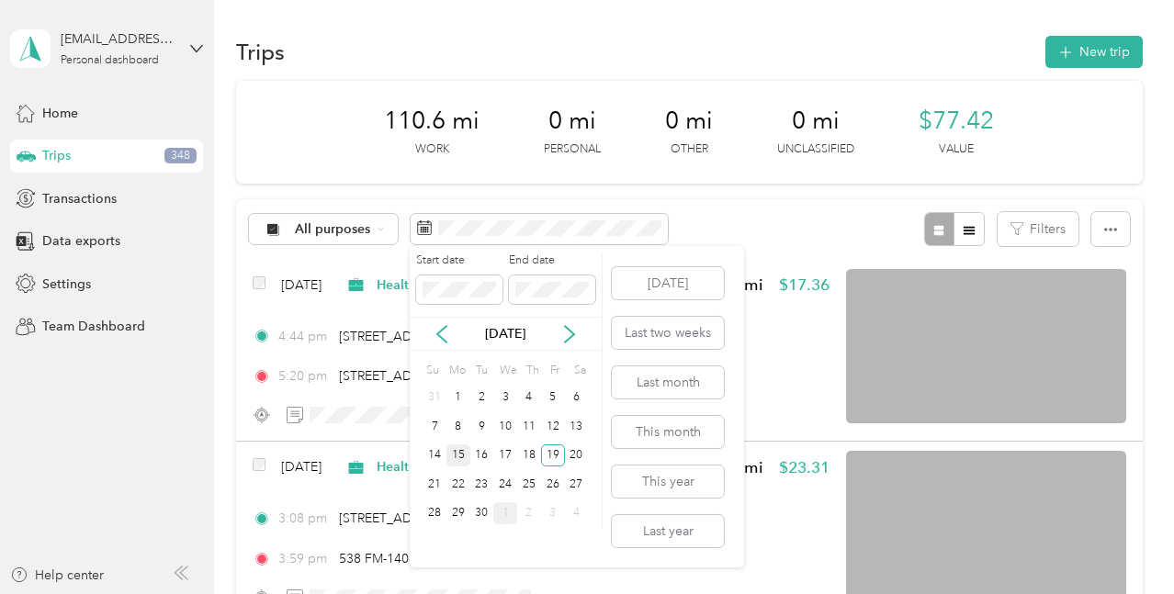
click at [454, 461] on div "15" at bounding box center [459, 456] width 24 height 23
click at [578, 460] on div "20" at bounding box center [577, 456] width 24 height 23
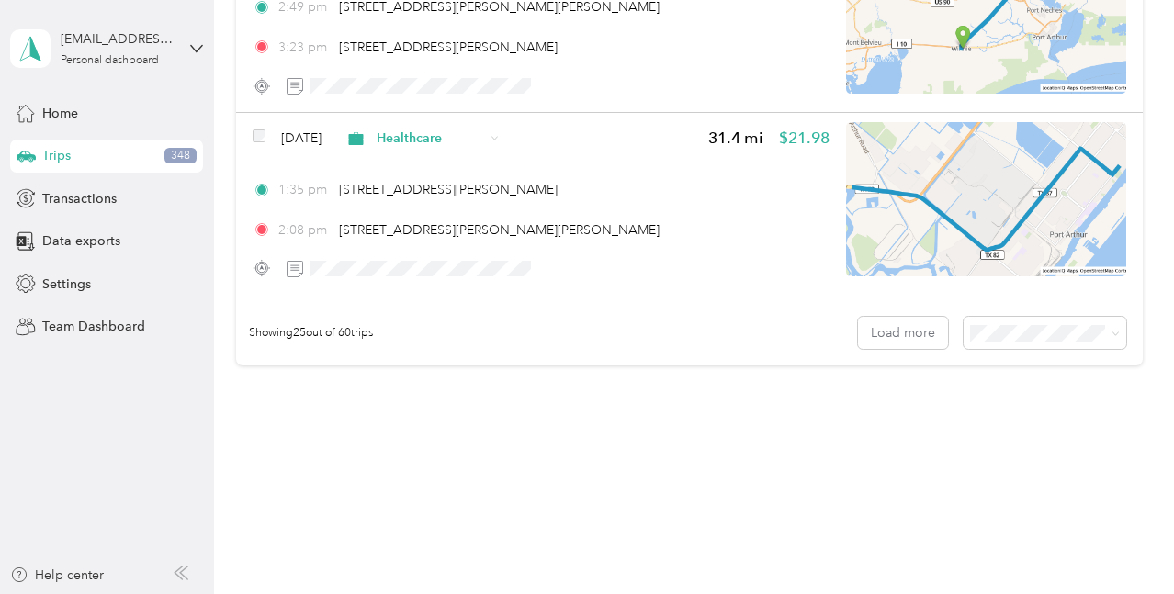
scroll to position [4559, 0]
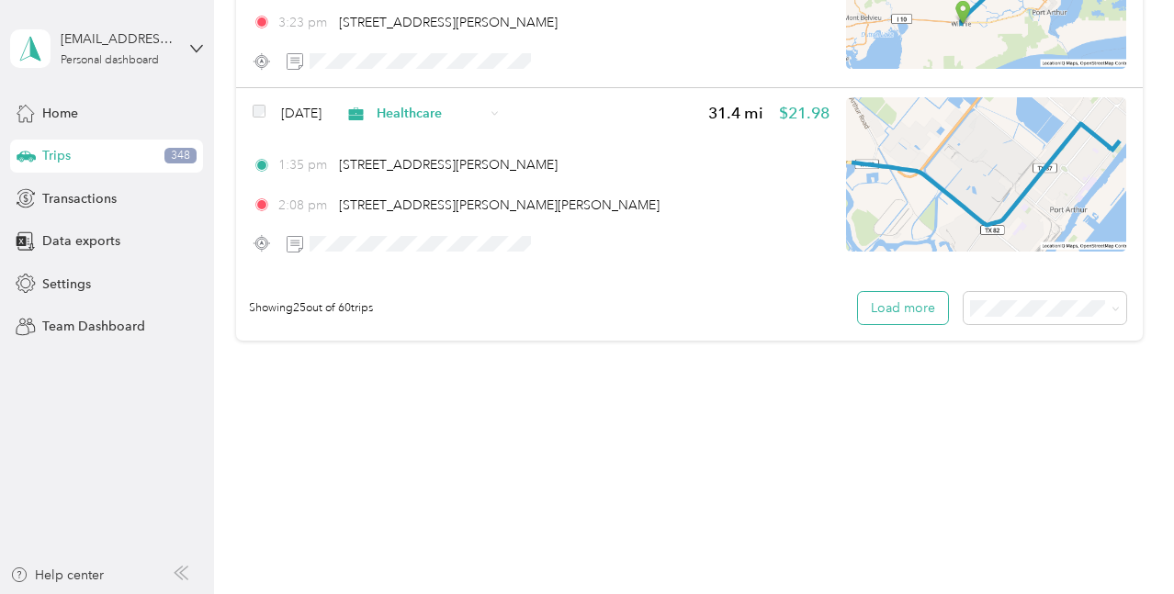
click at [913, 311] on button "Load more" at bounding box center [903, 308] width 90 height 32
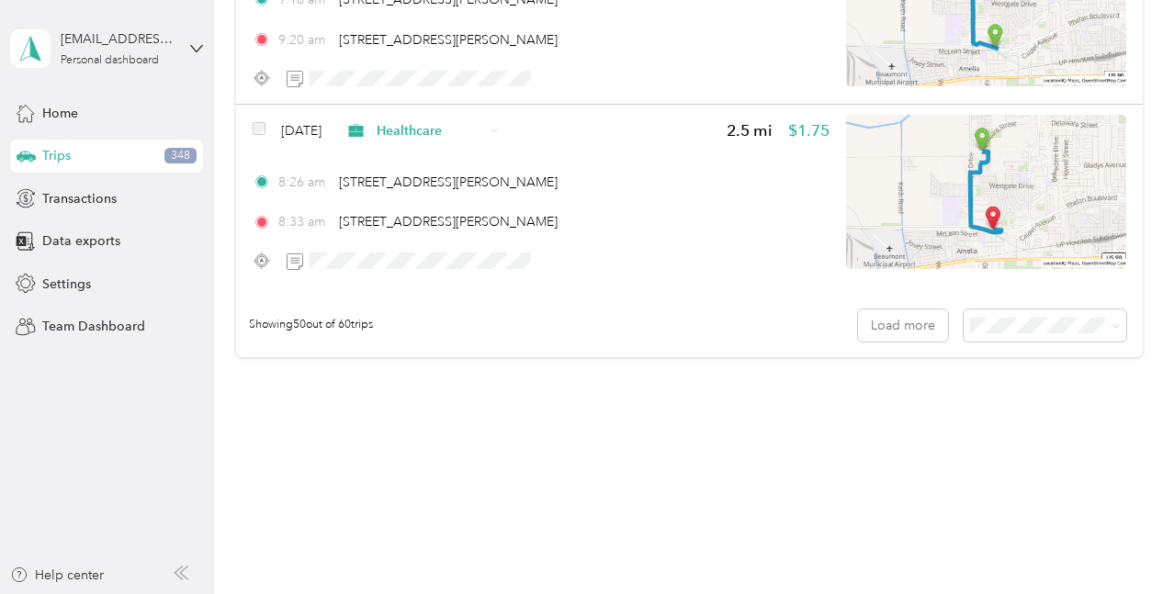
scroll to position [9130, 0]
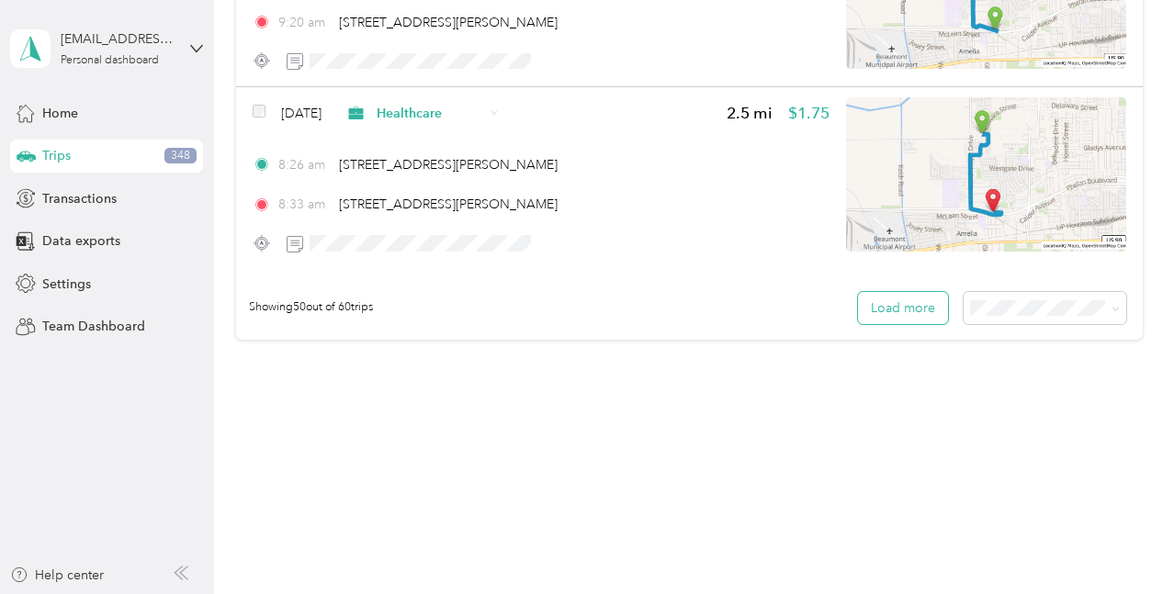
click at [910, 316] on button "Load more" at bounding box center [903, 308] width 90 height 32
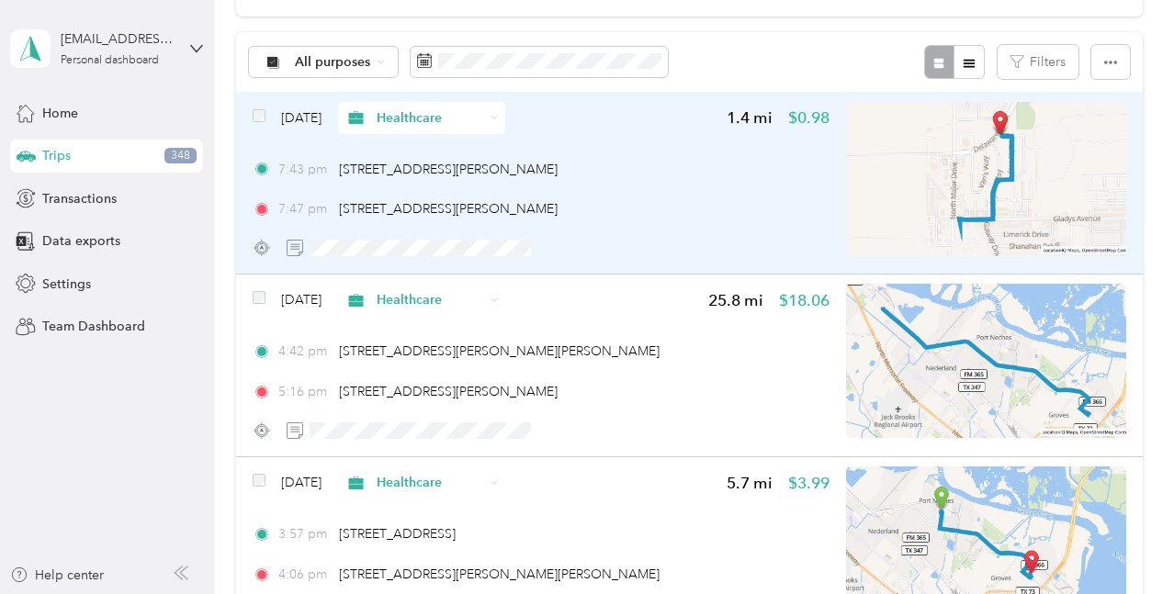
scroll to position [0, 0]
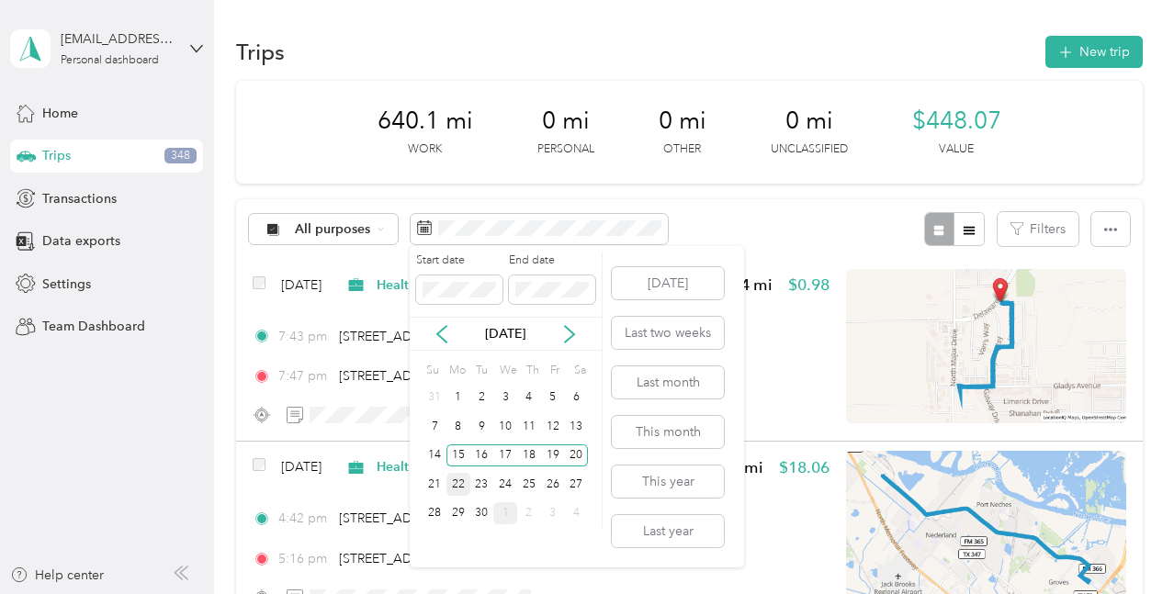
click at [452, 492] on div "22" at bounding box center [459, 484] width 24 height 23
click at [579, 489] on div "27" at bounding box center [577, 484] width 24 height 23
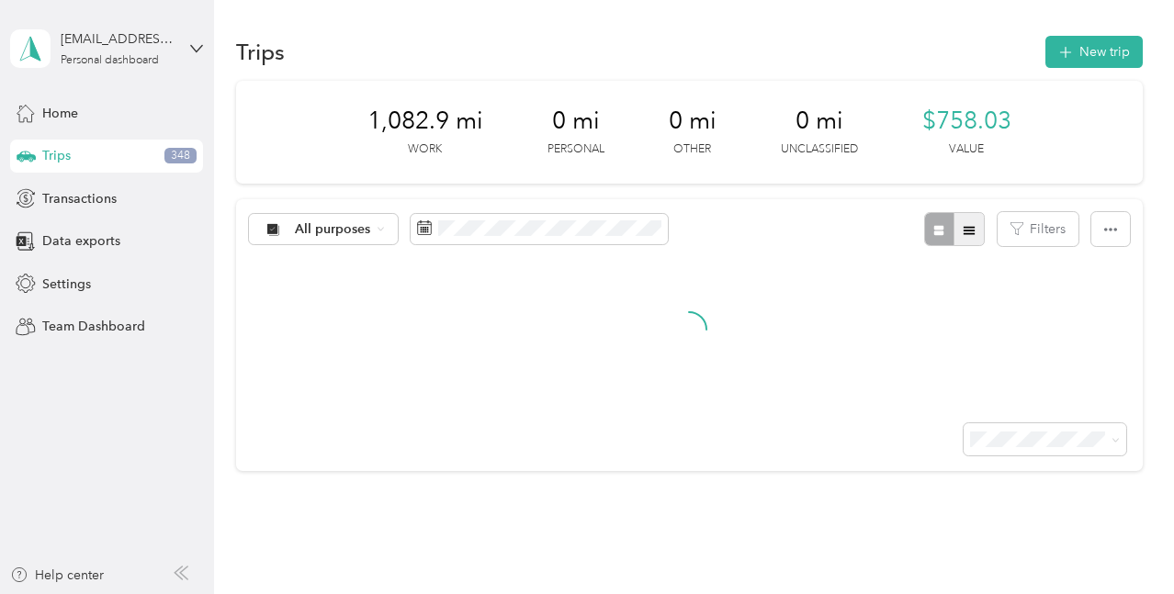
click at [968, 237] on button "button" at bounding box center [969, 229] width 31 height 34
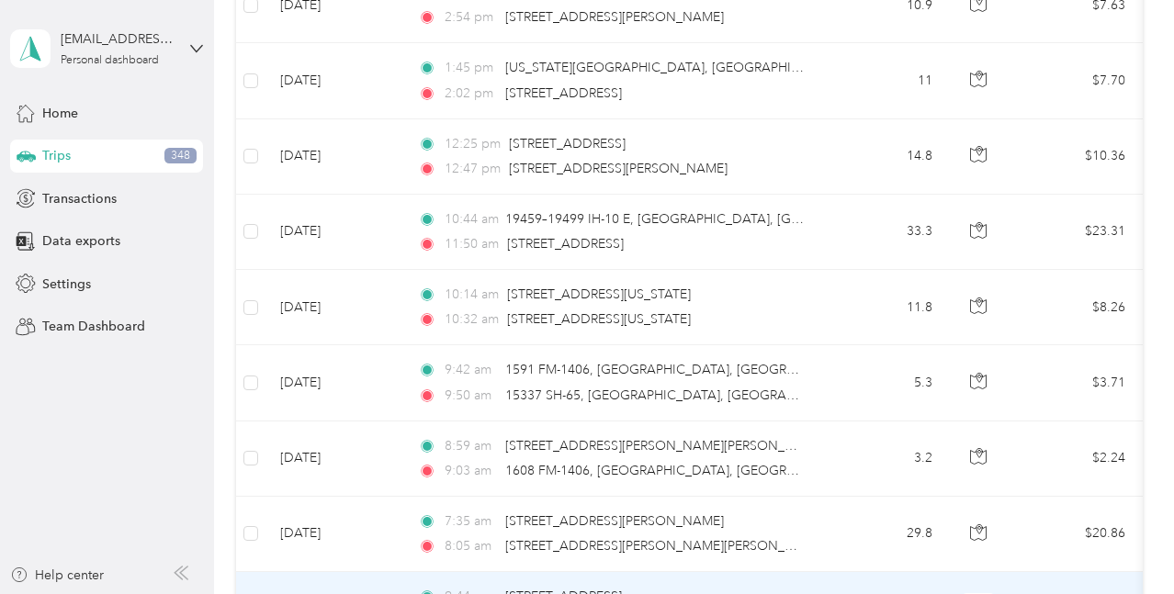
scroll to position [643, 0]
